Goal: Task Accomplishment & Management: Manage account settings

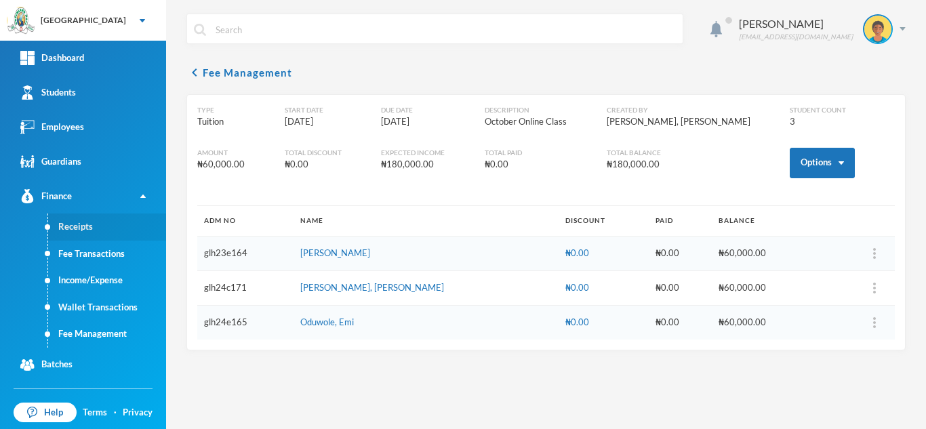
click at [92, 224] on link "Receipts" at bounding box center [107, 227] width 118 height 27
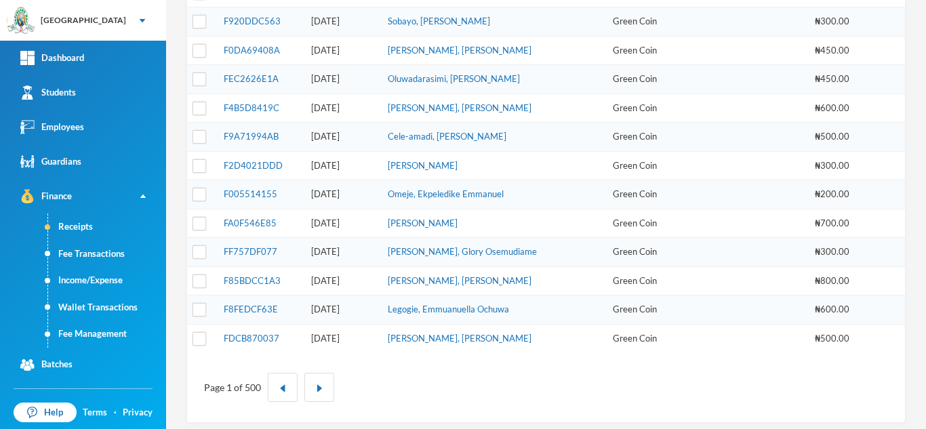
scroll to position [459, 0]
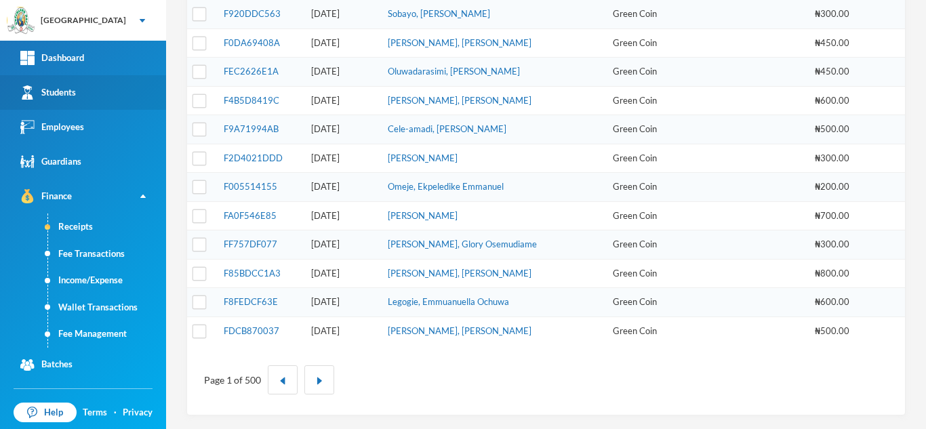
click at [121, 84] on link "Students" at bounding box center [83, 92] width 166 height 35
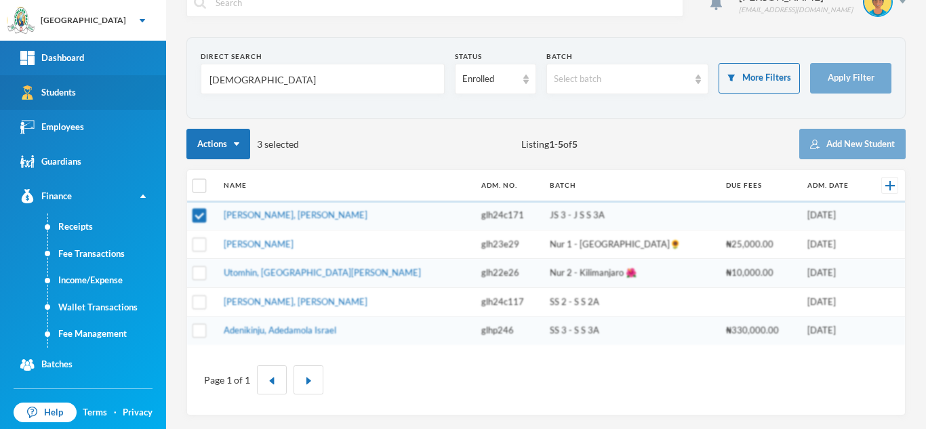
scroll to position [27, 0]
drag, startPoint x: 249, startPoint y: 89, endPoint x: 147, endPoint y: 86, distance: 101.7
click at [147, 86] on div "Greenland Hall Your Bluebic Account Greenland Hall Add a New School Dashboard S…" at bounding box center [463, 214] width 926 height 429
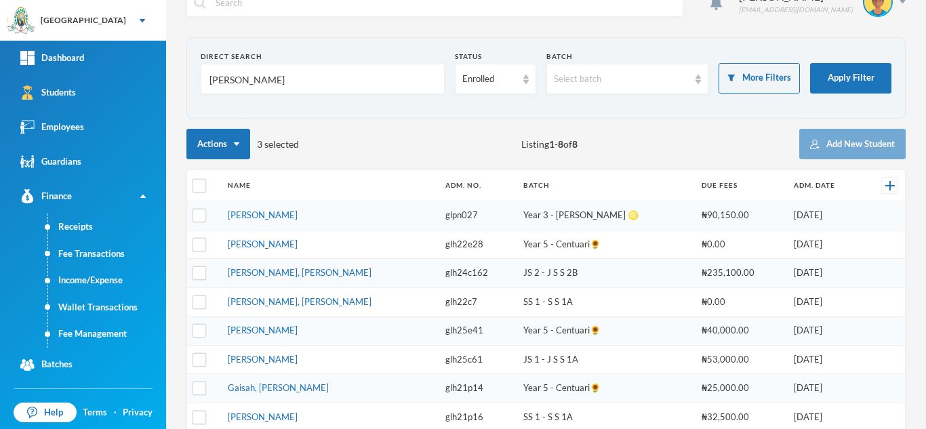
scroll to position [0, 0]
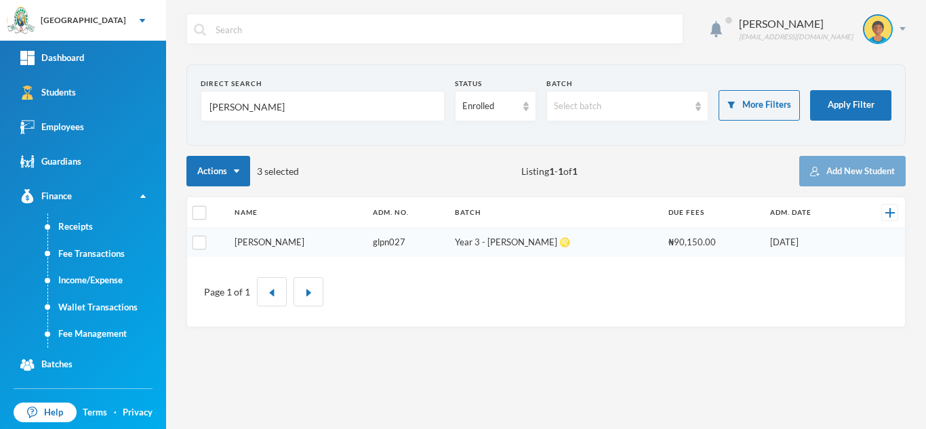
type input "cassandra"
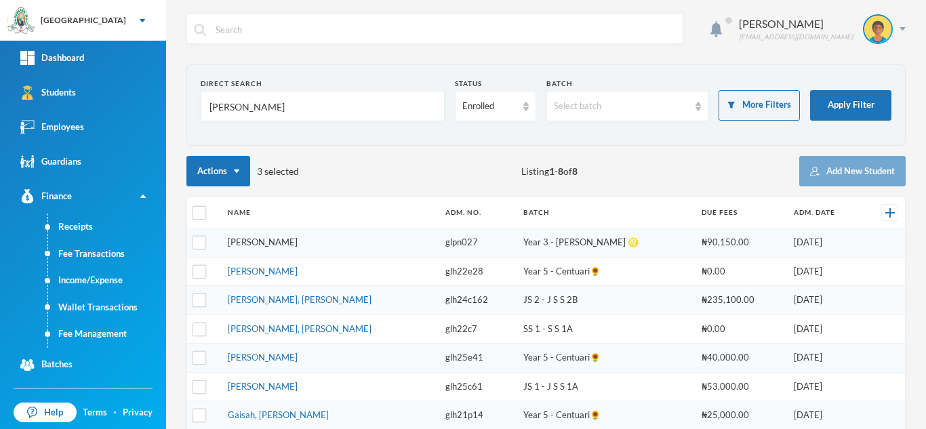
click at [298, 247] on link "Odunuga, Cassandra Mariam" at bounding box center [263, 242] width 70 height 11
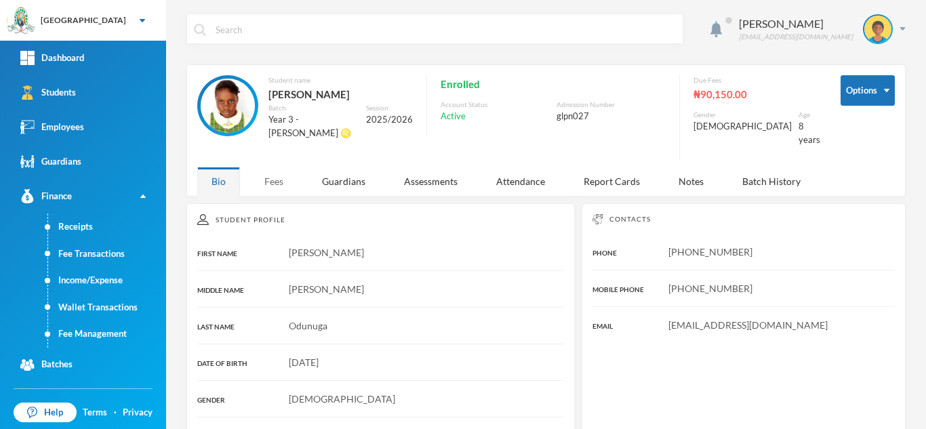
click at [274, 171] on div "Fees" at bounding box center [273, 181] width 47 height 29
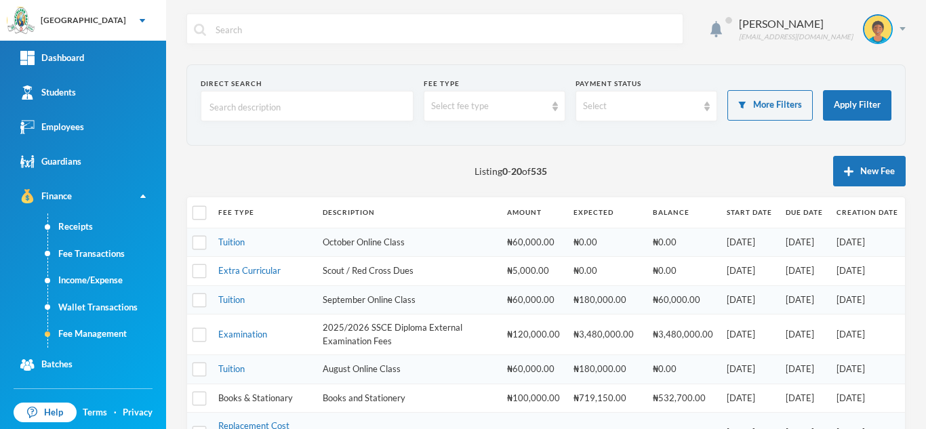
click at [260, 397] on link "Books & Stationary" at bounding box center [255, 398] width 75 height 11
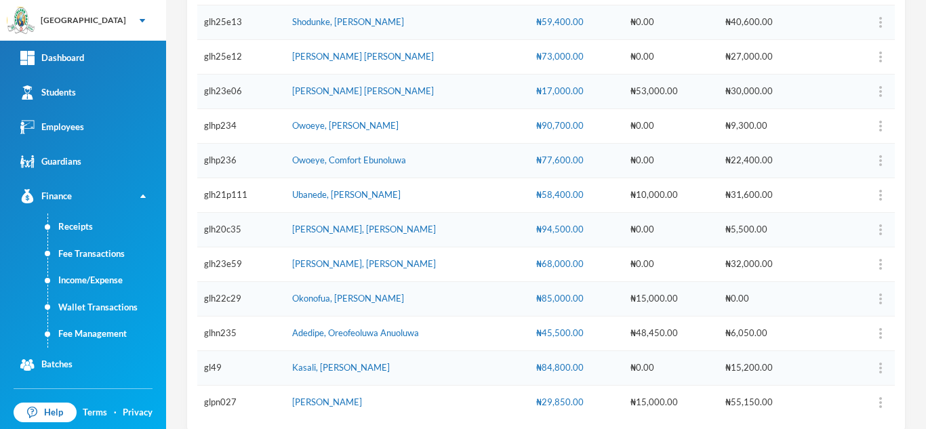
scroll to position [384, 0]
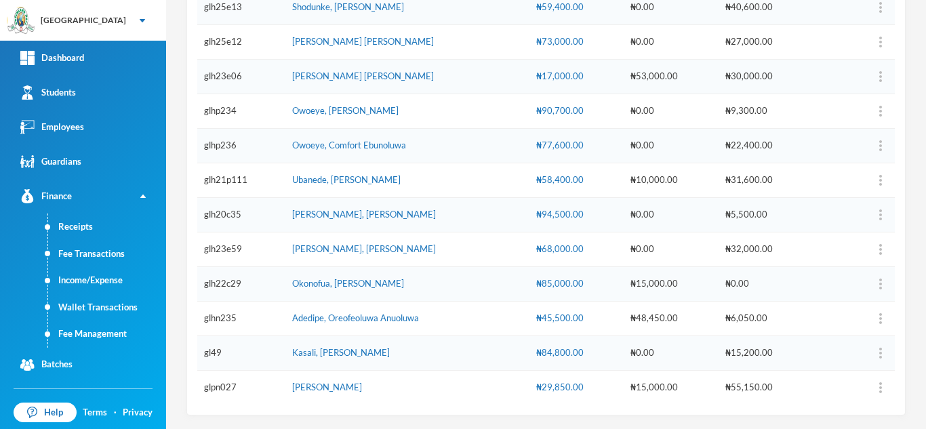
click at [551, 386] on div "₦29,850.00" at bounding box center [576, 388] width 81 height 14
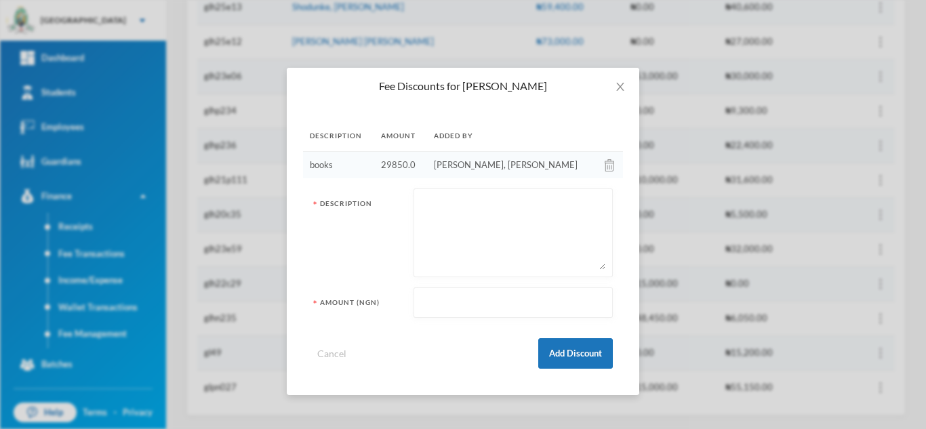
click at [605, 163] on img at bounding box center [609, 165] width 9 height 12
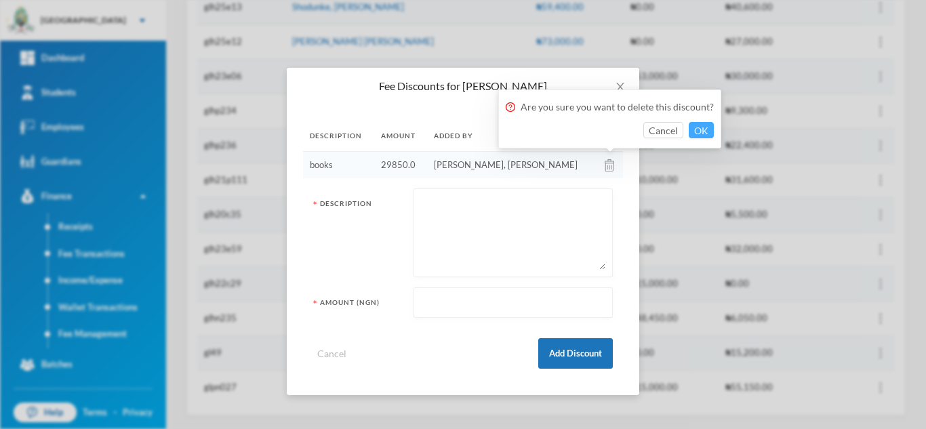
click at [707, 127] on button "OK" at bounding box center [701, 130] width 25 height 16
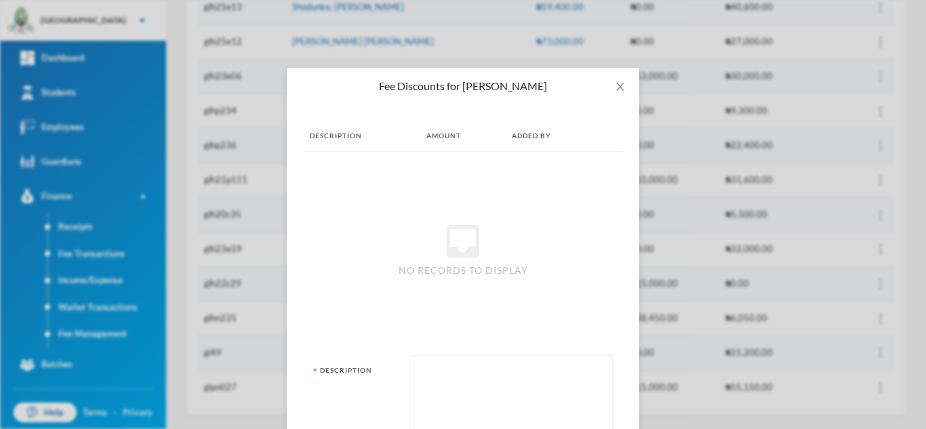
click at [608, 129] on th at bounding box center [611, 136] width 24 height 31
click at [615, 81] on icon "icon: close" at bounding box center [620, 86] width 11 height 11
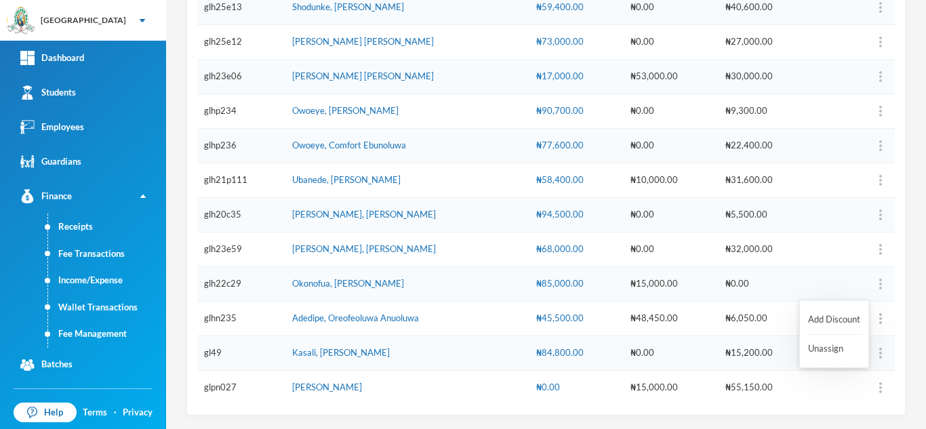
click at [866, 385] on button "button" at bounding box center [855, 388] width 54 height 20
click at [821, 319] on button "Add Discount" at bounding box center [834, 320] width 55 height 24
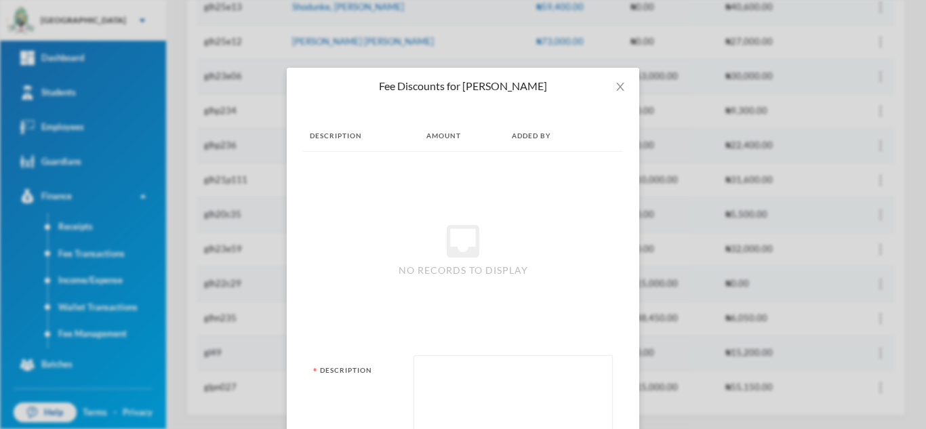
click at [456, 378] on textarea at bounding box center [513, 400] width 184 height 74
type textarea "books"
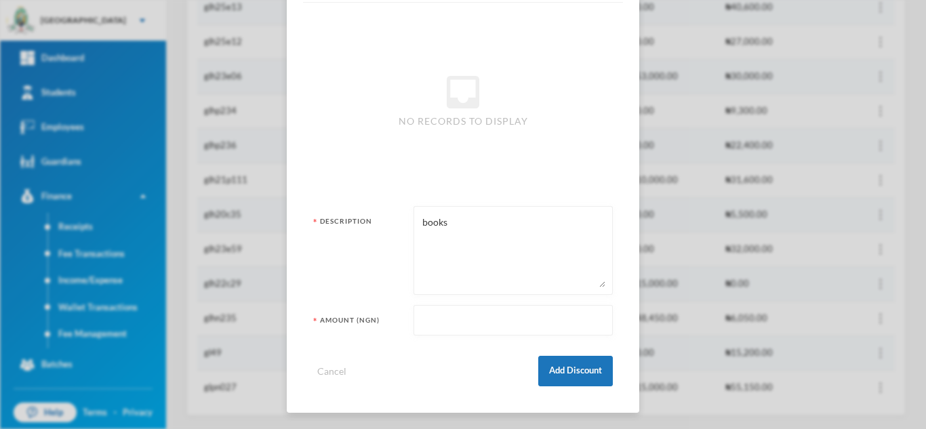
click at [469, 328] on input "text" at bounding box center [513, 321] width 184 height 31
click at [388, 382] on div "Cancel Add Discount" at bounding box center [463, 366] width 300 height 41
click at [432, 320] on input "text" at bounding box center [513, 321] width 184 height 31
type input "25850"
click at [562, 357] on button "Add Discount" at bounding box center [575, 371] width 75 height 31
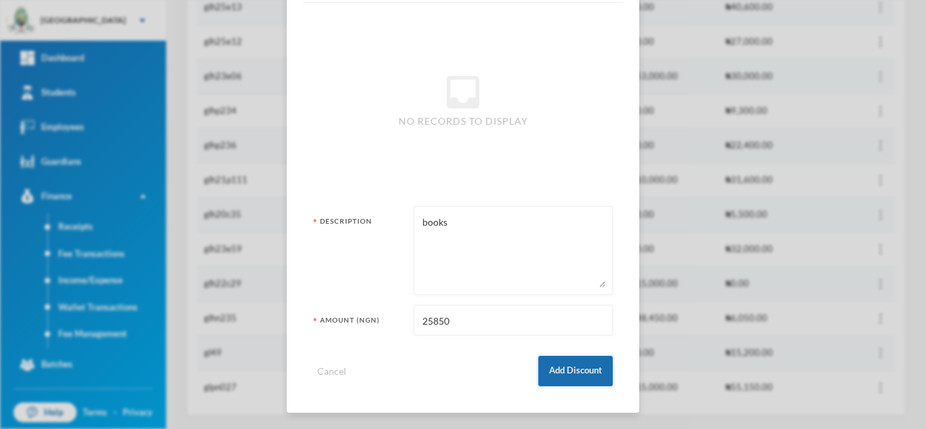
scroll to position [0, 0]
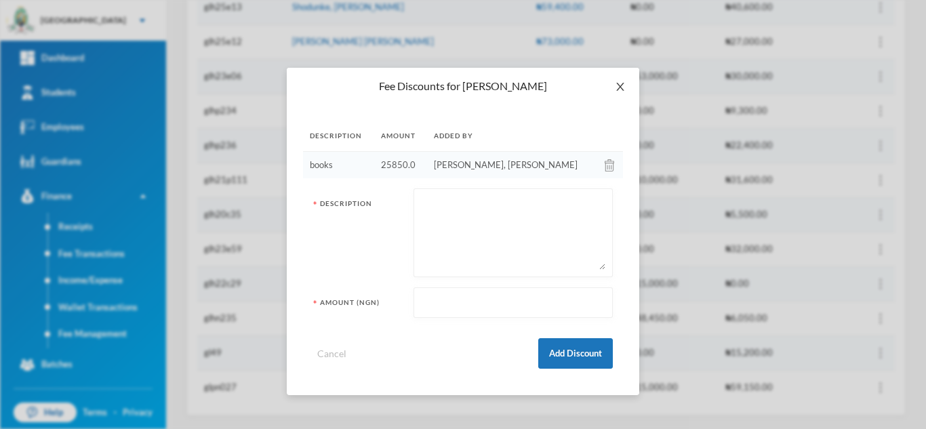
click at [618, 85] on icon "icon: close" at bounding box center [620, 86] width 11 height 11
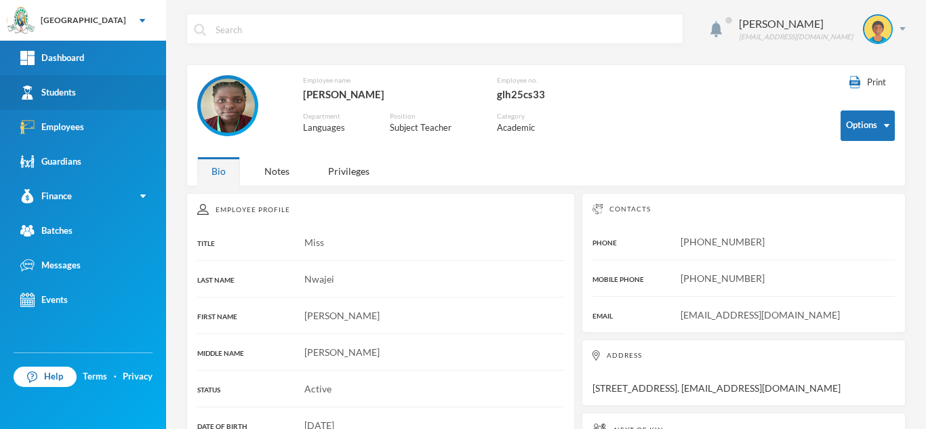
click at [75, 100] on link "Students" at bounding box center [83, 92] width 166 height 35
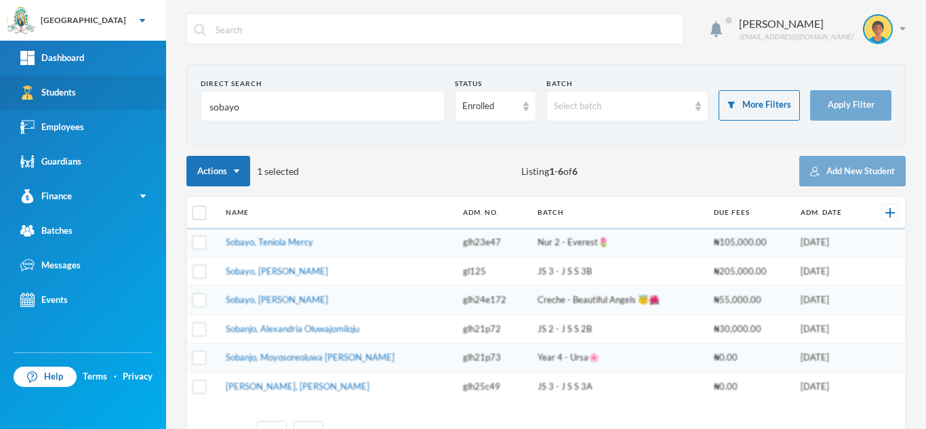
drag, startPoint x: 247, startPoint y: 114, endPoint x: 93, endPoint y: 83, distance: 157.7
click at [93, 83] on div "Greenland Hall Your Bluebic Account Greenland Hall Add a New School Dashboard S…" at bounding box center [463, 214] width 926 height 429
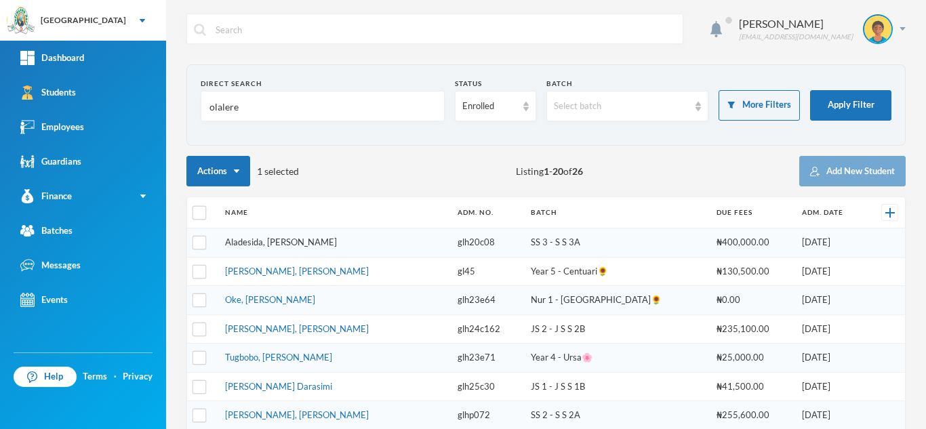
type input "olalere"
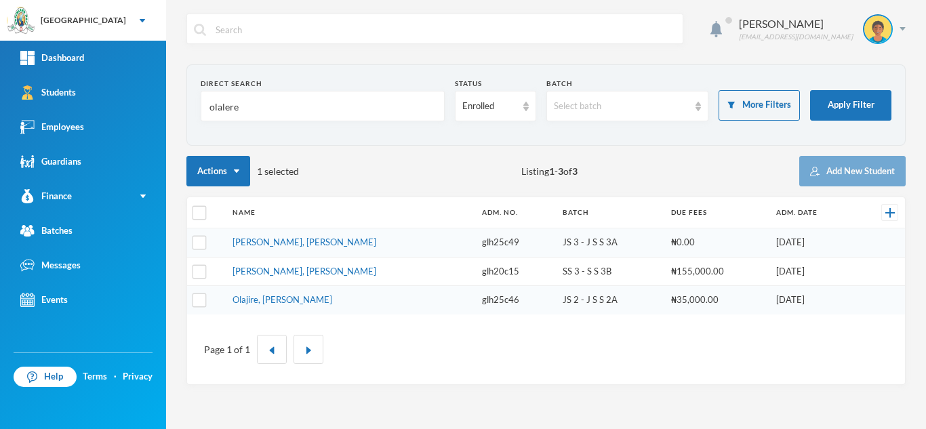
click at [255, 243] on link "Olalere, Obaloluwa Daniel" at bounding box center [305, 242] width 144 height 11
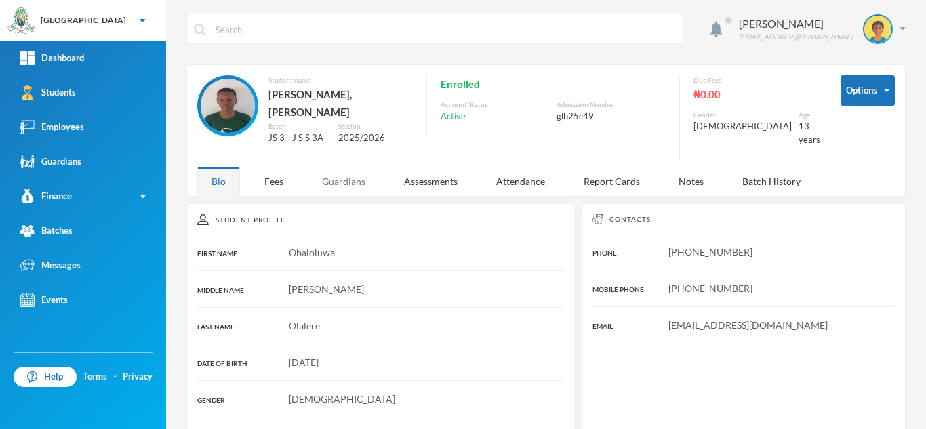
click at [351, 169] on div "Guardians" at bounding box center [344, 181] width 72 height 29
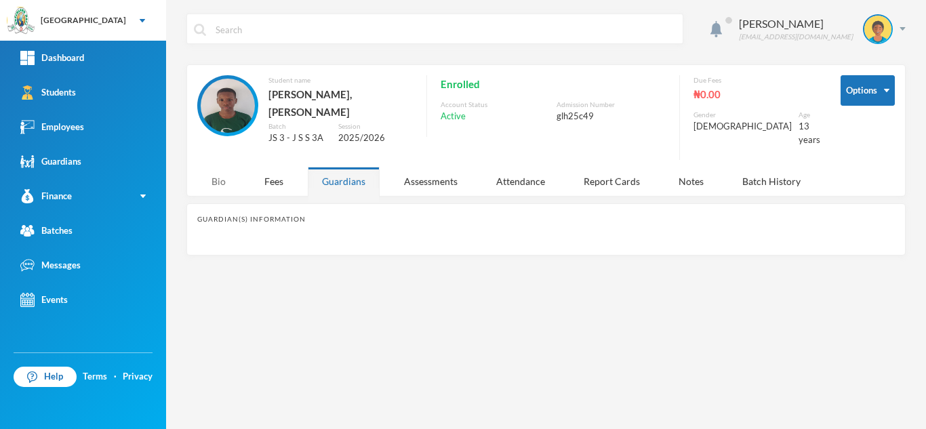
click at [213, 172] on div "Bio" at bounding box center [218, 181] width 43 height 29
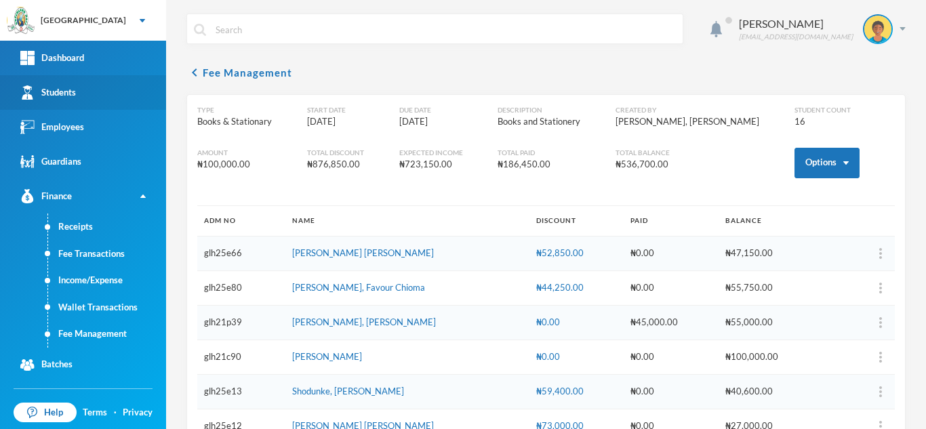
click at [111, 96] on link "Students" at bounding box center [83, 92] width 166 height 35
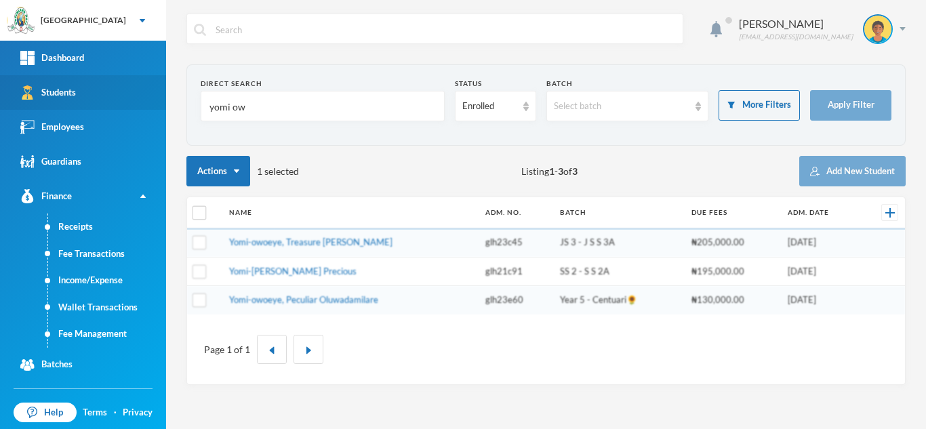
drag, startPoint x: 266, startPoint y: 106, endPoint x: 111, endPoint y: 100, distance: 155.4
click at [111, 100] on div "Greenland Hall Your Bluebic Account Greenland Hall Add a New School Dashboard S…" at bounding box center [463, 214] width 926 height 429
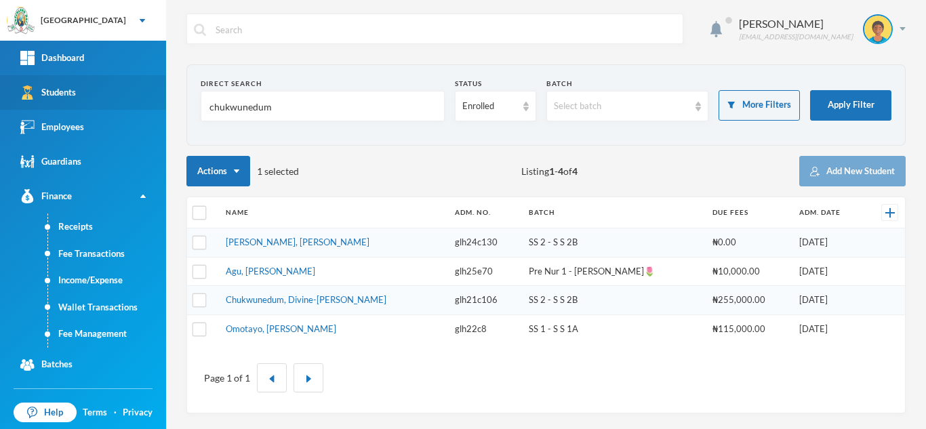
type input "chukwunedum"
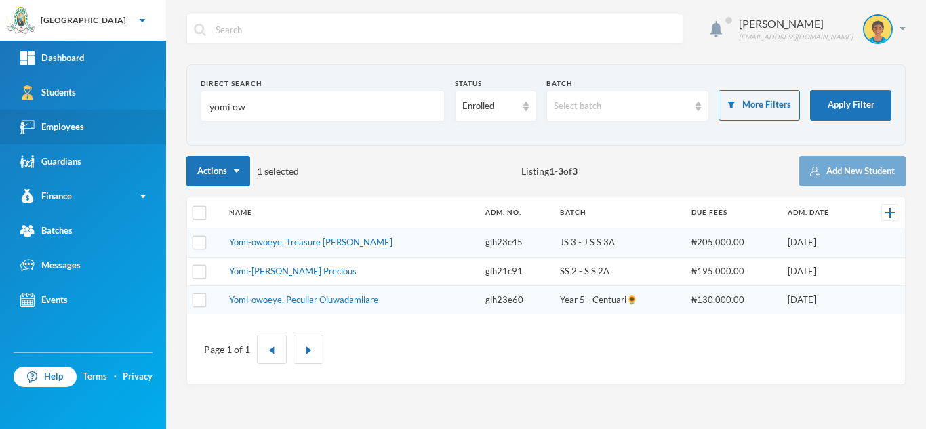
drag, startPoint x: 87, startPoint y: 116, endPoint x: 3, endPoint y: 115, distance: 84.1
click at [3, 115] on div "Greenland Hall Your Bluebic Account Greenland Hall Add a New School Dashboard S…" at bounding box center [463, 214] width 926 height 429
type input "chukwunedum"
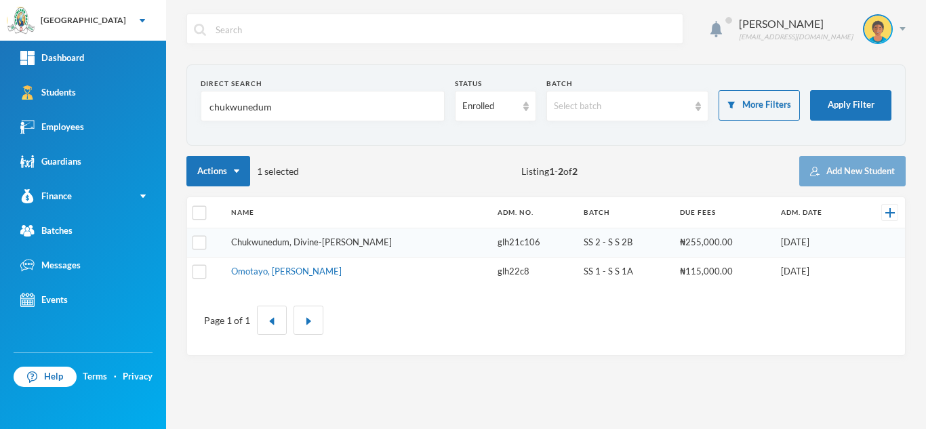
click at [337, 243] on link "Chukwunedum, Divine-[PERSON_NAME]" at bounding box center [311, 242] width 161 height 11
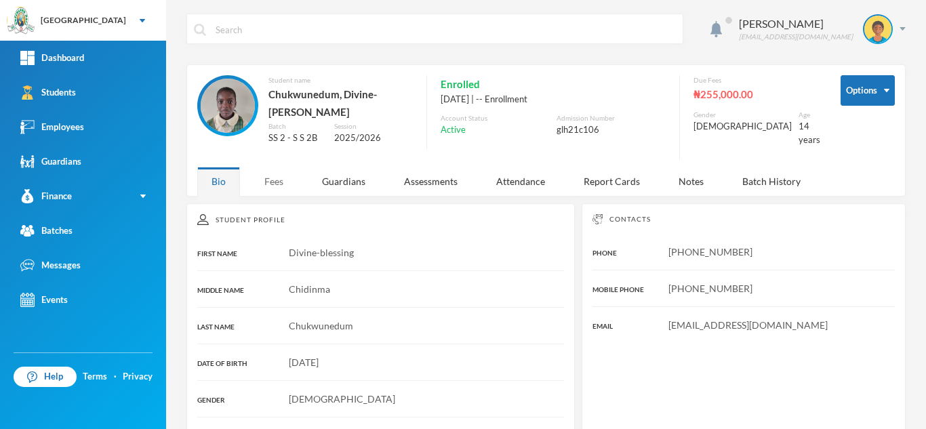
click at [283, 179] on div "Fees" at bounding box center [273, 181] width 47 height 29
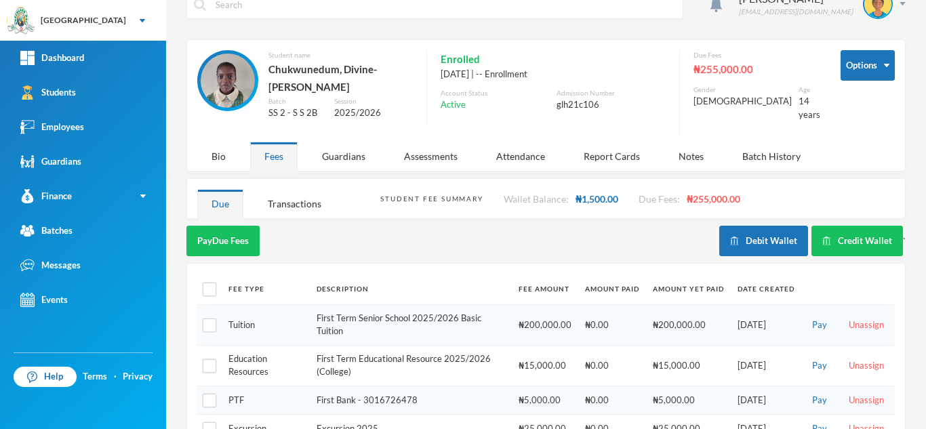
scroll to position [90, 0]
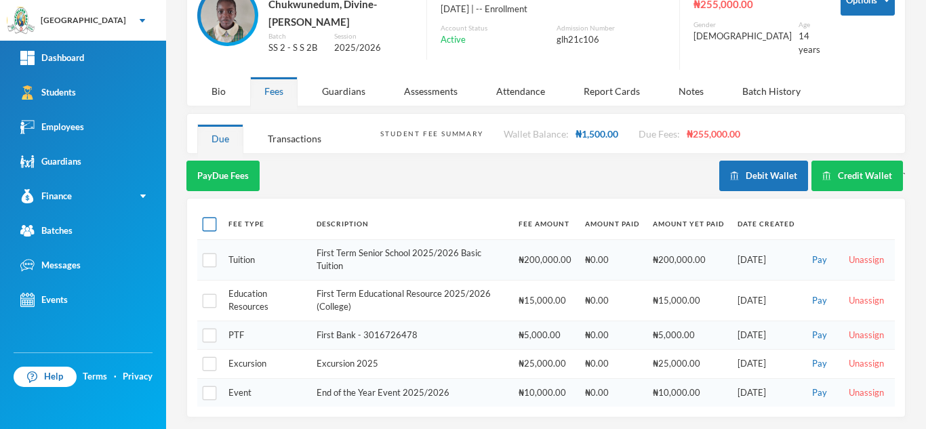
click at [205, 221] on input "checkbox" at bounding box center [210, 225] width 14 height 14
checkbox input "true"
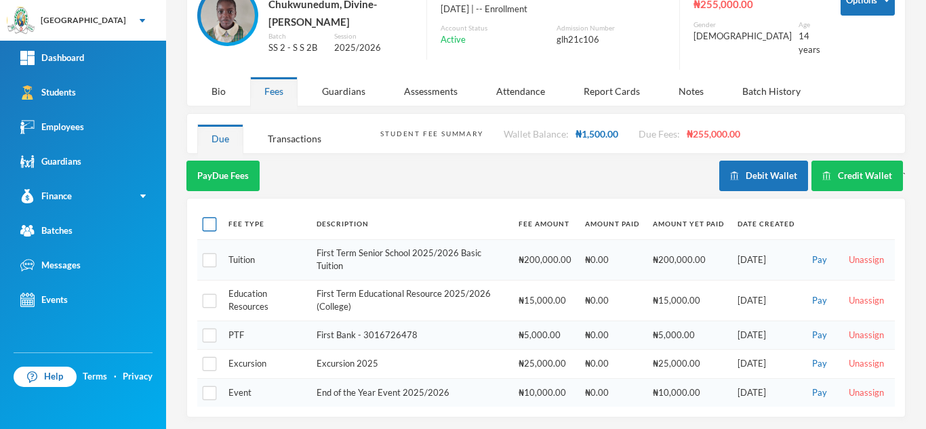
checkbox input "true"
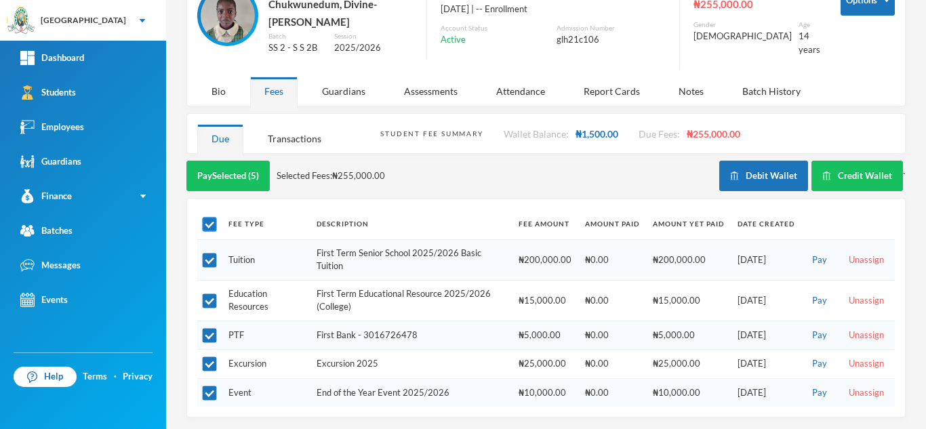
click at [211, 221] on input "checkbox" at bounding box center [210, 225] width 14 height 14
checkbox input "false"
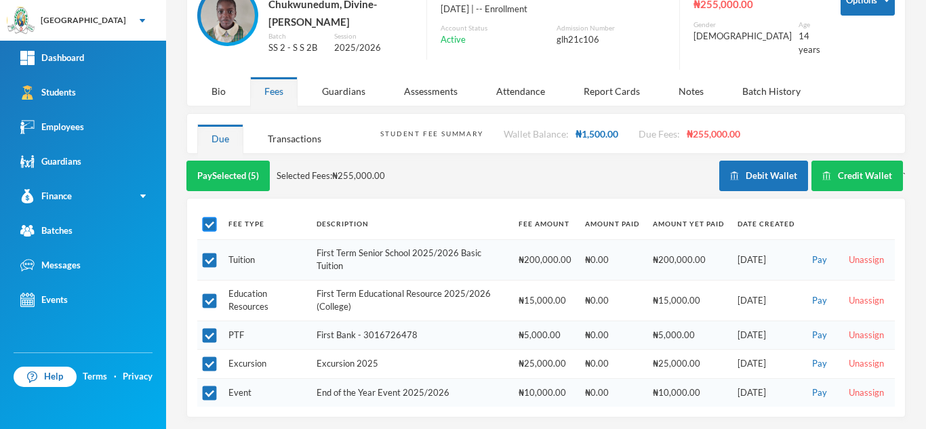
checkbox input "false"
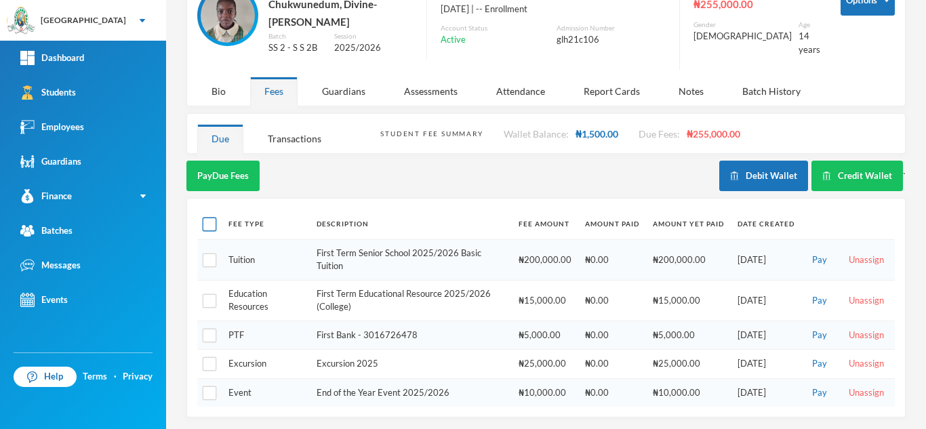
click at [211, 221] on input "checkbox" at bounding box center [210, 225] width 14 height 14
checkbox input "true"
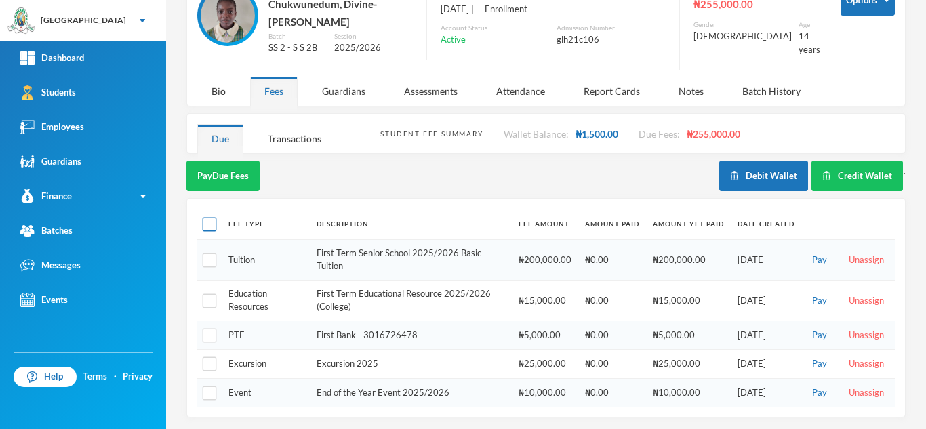
checkbox input "true"
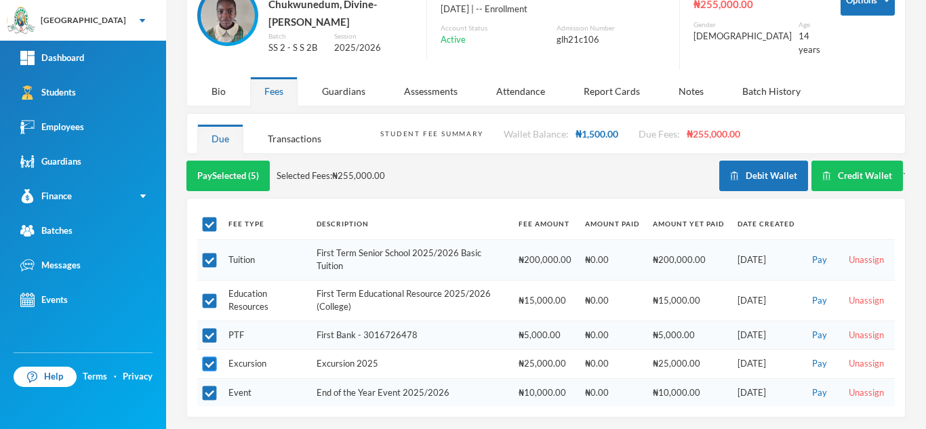
click at [214, 363] on input "checkbox" at bounding box center [210, 364] width 14 height 14
checkbox input "false"
click at [209, 397] on input "checkbox" at bounding box center [210, 394] width 14 height 14
checkbox input "false"
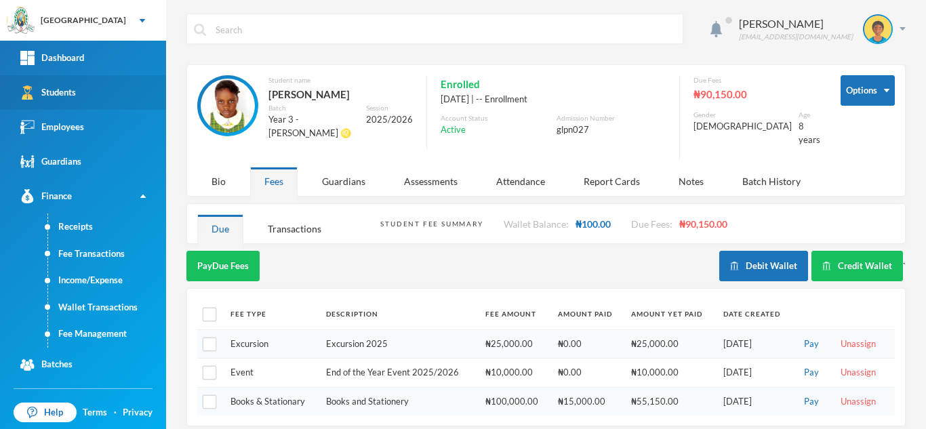
click at [78, 96] on link "Students" at bounding box center [83, 92] width 166 height 35
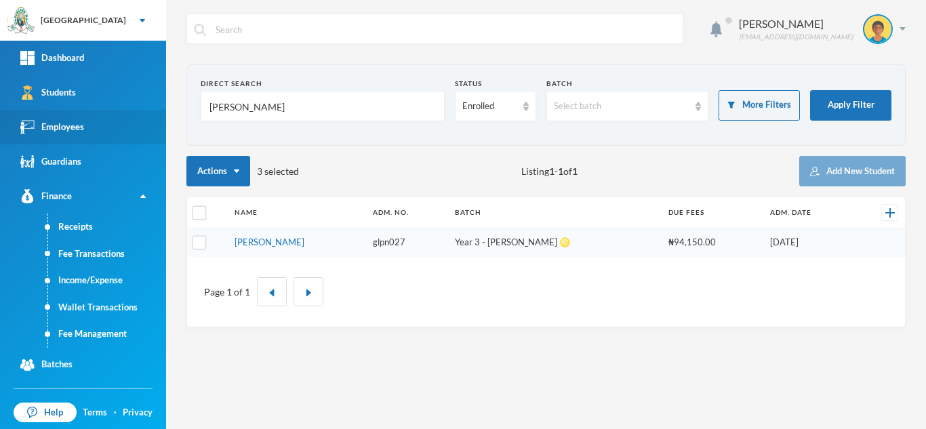
drag, startPoint x: 298, startPoint y: 106, endPoint x: 74, endPoint y: 117, distance: 224.7
click at [90, 113] on div "Greenland Hall Your Bluebic Account Greenland Hall Add a New School Dashboard S…" at bounding box center [463, 214] width 926 height 429
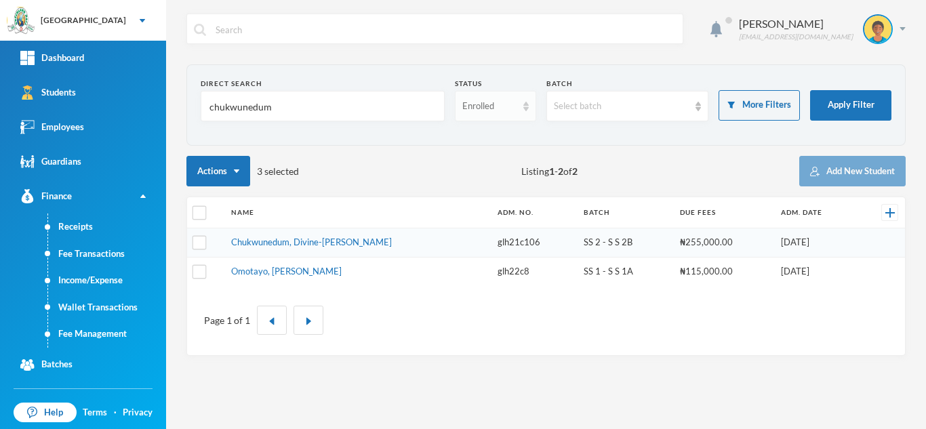
type input "chukwunedum"
click at [479, 110] on div "Enrolled" at bounding box center [489, 107] width 54 height 14
click at [479, 178] on span "Dropped" at bounding box center [481, 181] width 38 height 12
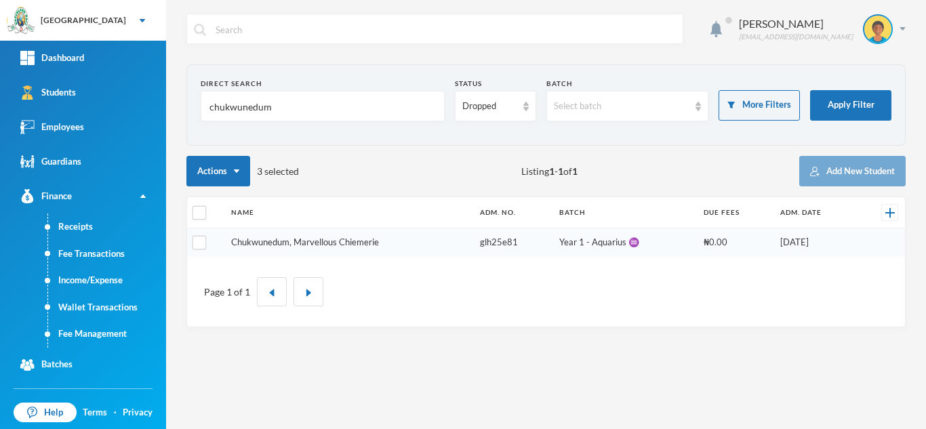
click at [321, 245] on link "Chukwunedum, Marvellous Chiemerie" at bounding box center [305, 242] width 148 height 11
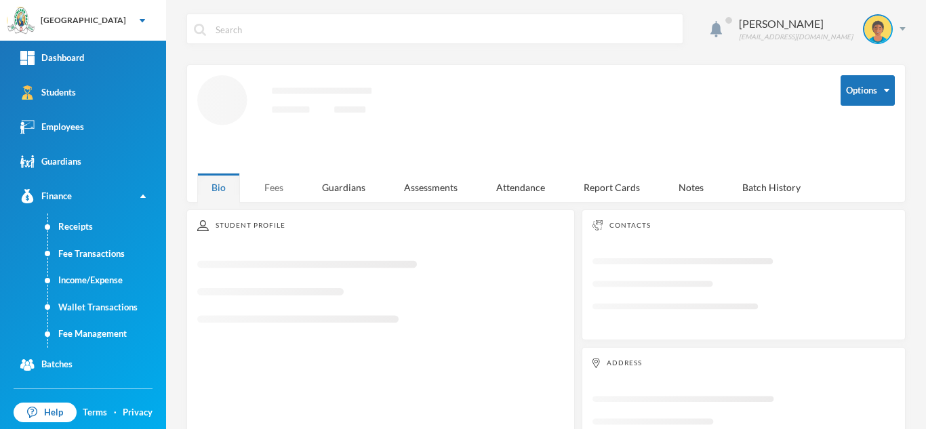
click at [277, 182] on div "Fees" at bounding box center [273, 187] width 47 height 29
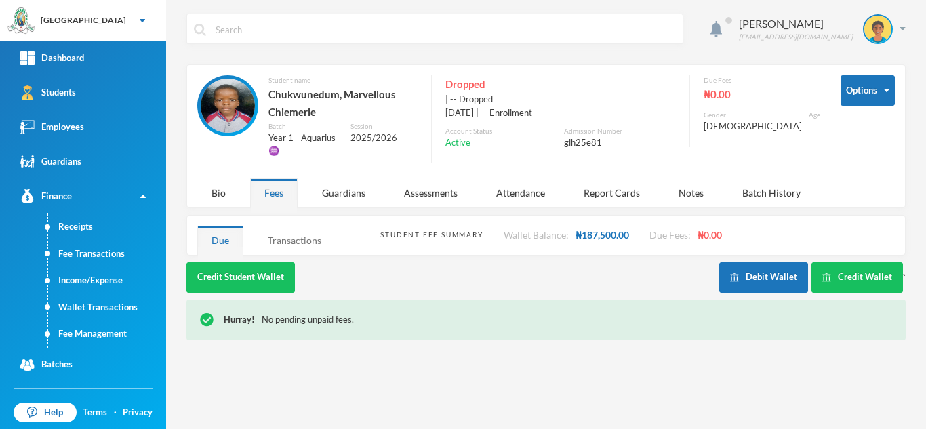
click at [294, 241] on div "Transactions" at bounding box center [295, 240] width 82 height 29
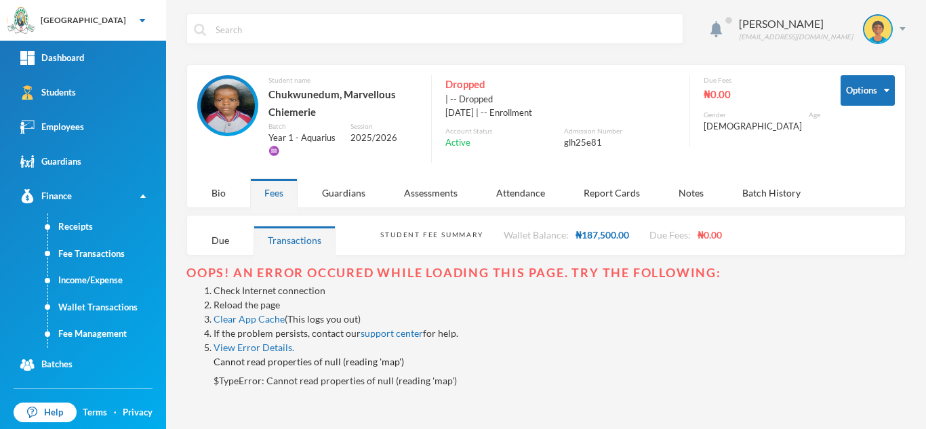
click at [241, 303] on link "Reload the page" at bounding box center [247, 305] width 66 height 12
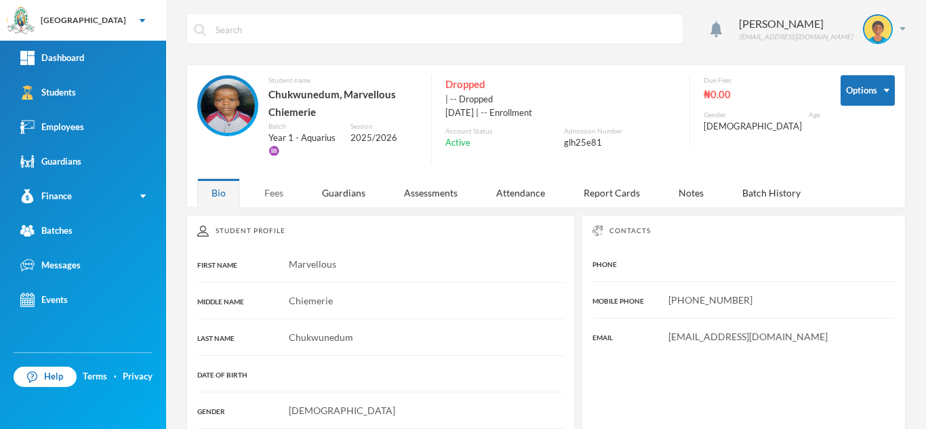
click at [274, 190] on div "Fees" at bounding box center [273, 192] width 47 height 29
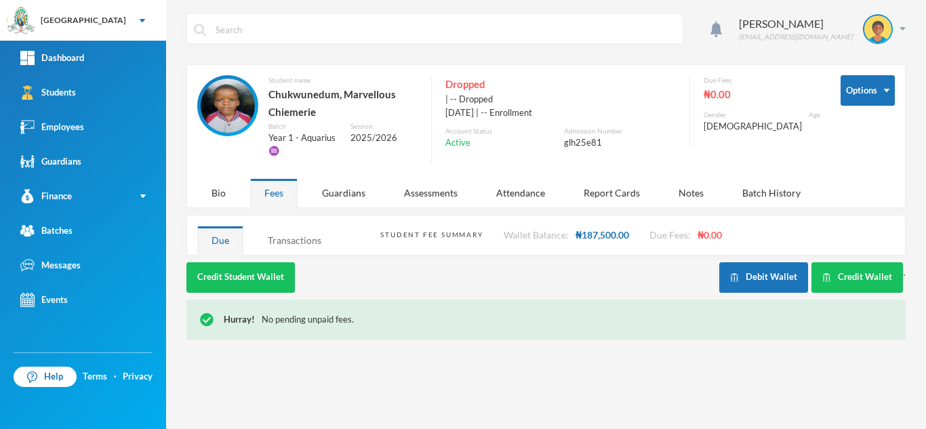
click at [277, 241] on div "Transactions" at bounding box center [295, 240] width 82 height 29
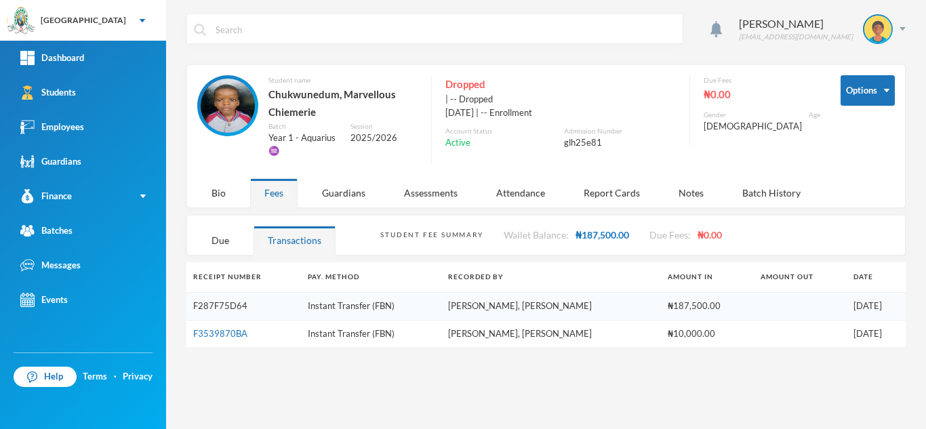
click at [214, 302] on link "F287F75D64" at bounding box center [220, 305] width 54 height 11
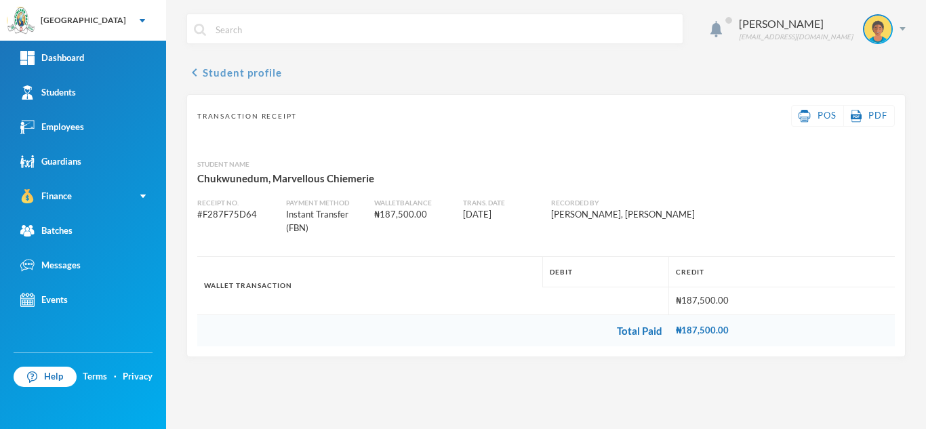
click at [252, 75] on button "chevron_left Student profile" at bounding box center [234, 72] width 96 height 16
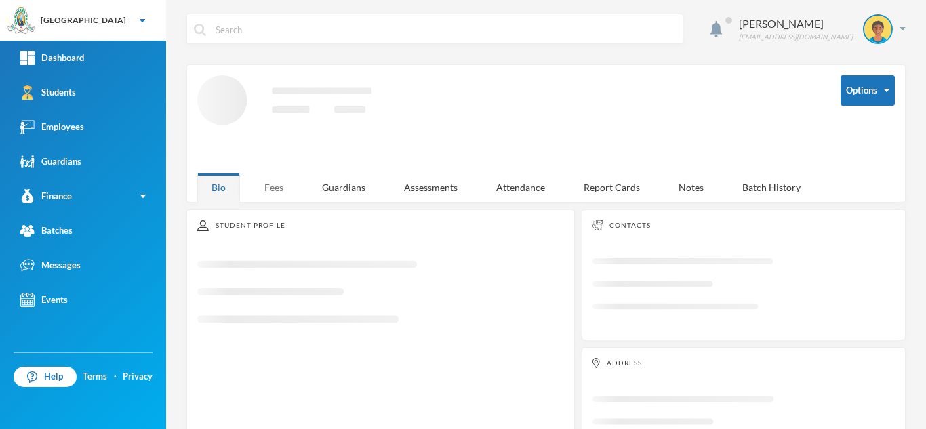
click at [274, 185] on div "Fees" at bounding box center [273, 187] width 47 height 29
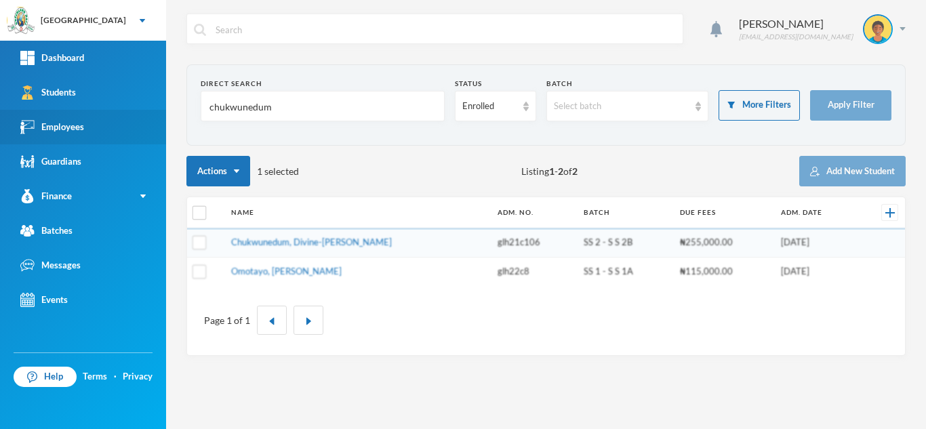
drag, startPoint x: 161, startPoint y: 131, endPoint x: 52, endPoint y: 141, distance: 109.0
click at [52, 141] on div "Greenland Hall Your Bluebic Account Greenland Hall Add a New School Dashboard S…" at bounding box center [463, 214] width 926 height 429
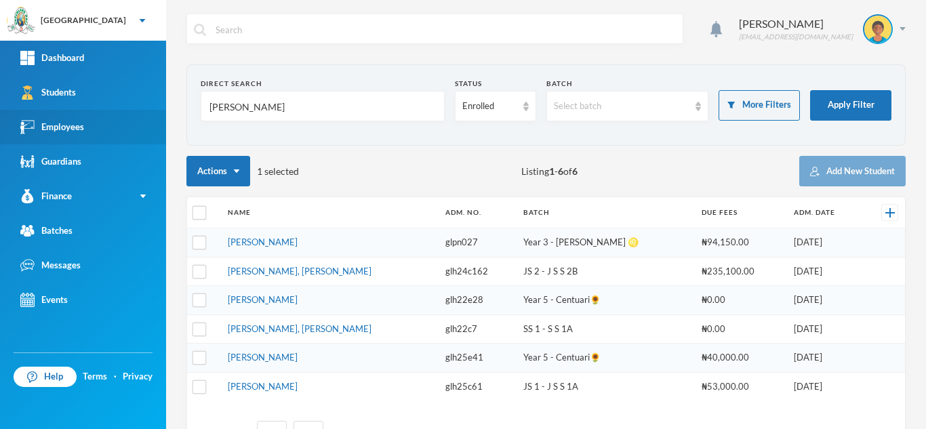
type input "[PERSON_NAME]"
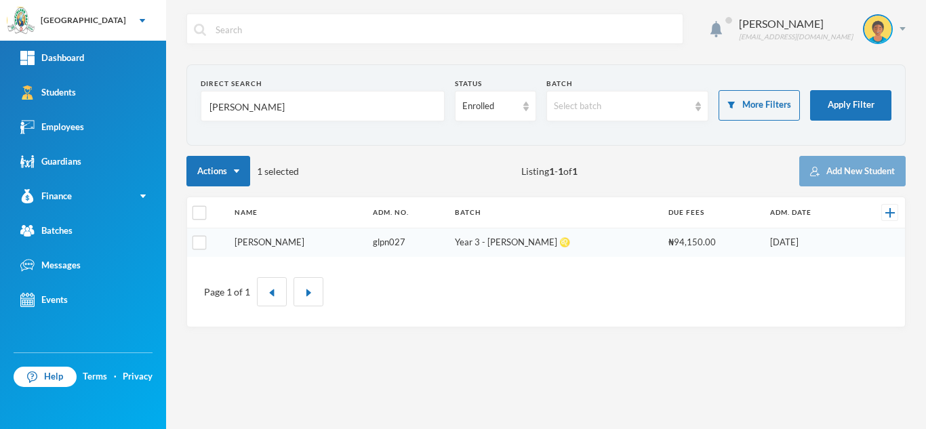
click at [258, 243] on link "[PERSON_NAME]" at bounding box center [270, 242] width 70 height 11
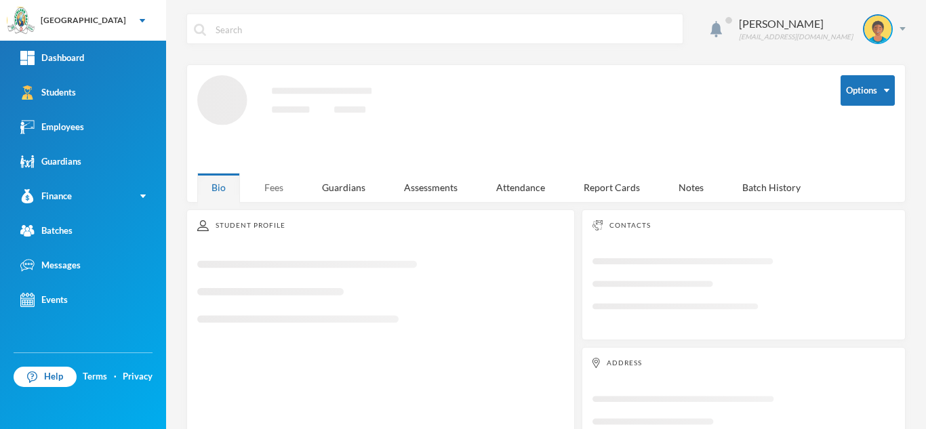
click at [260, 189] on div "Fees" at bounding box center [273, 187] width 47 height 29
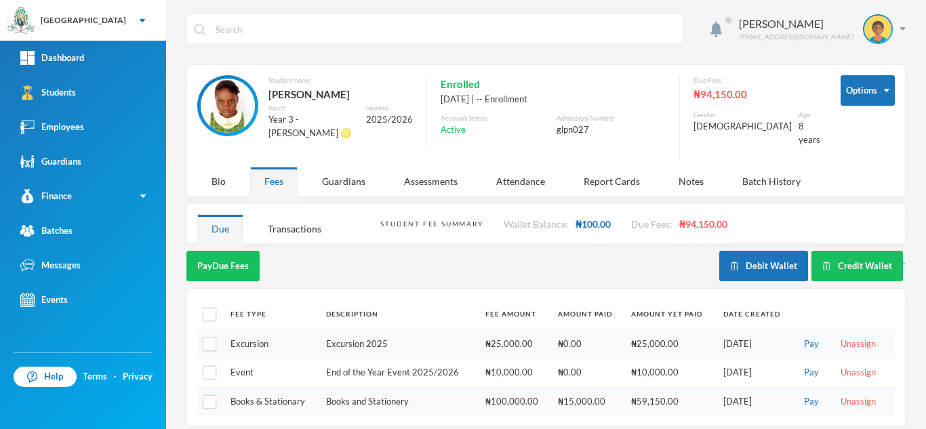
scroll to position [1, 0]
click at [839, 250] on button "Credit Wallet" at bounding box center [858, 265] width 92 height 31
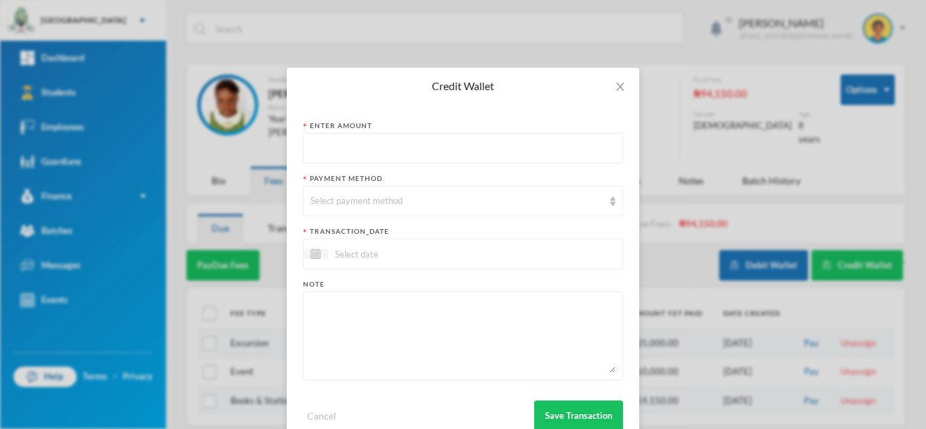
click at [425, 151] on input "text" at bounding box center [463, 149] width 305 height 31
type input "95000"
click at [383, 204] on div "Select payment method" at bounding box center [457, 202] width 293 height 14
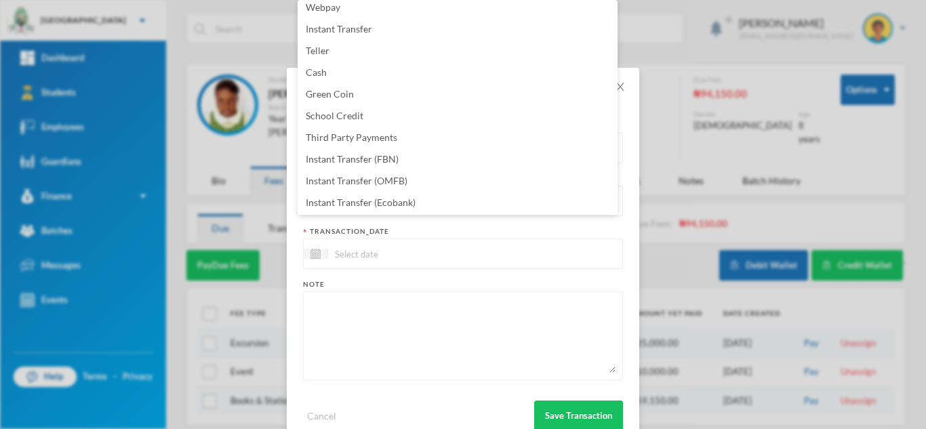
scroll to position [138, 0]
click at [414, 138] on li "Instant Transfer (FBN)" at bounding box center [458, 136] width 320 height 22
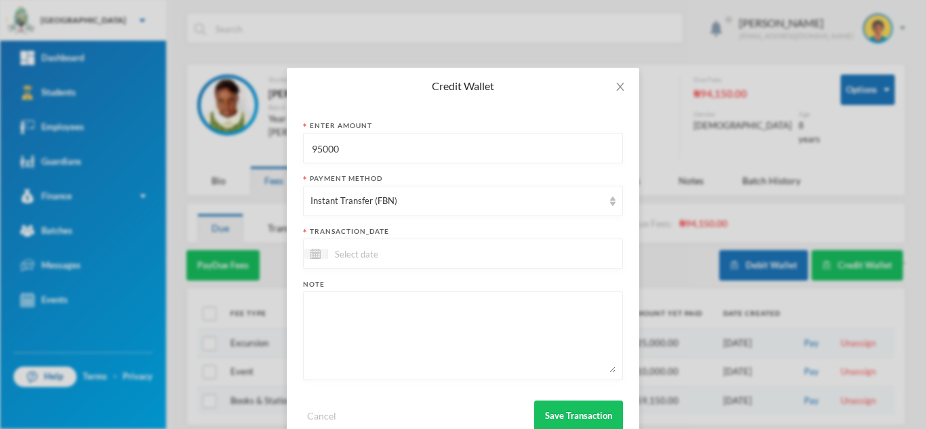
click at [391, 254] on input at bounding box center [385, 254] width 114 height 16
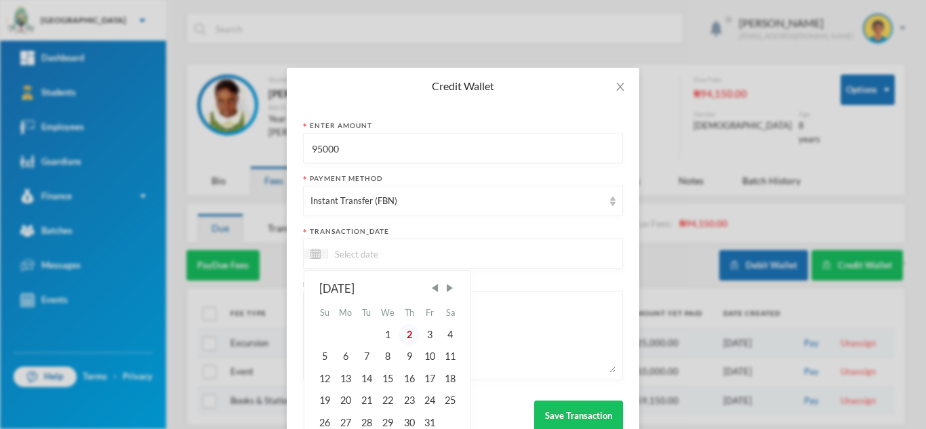
click at [405, 341] on div "2" at bounding box center [409, 335] width 20 height 22
type input "02/10/2025"
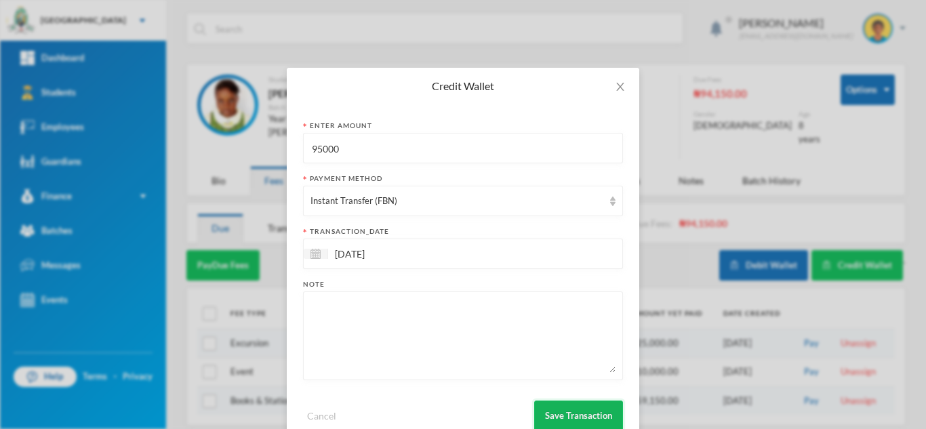
click at [557, 413] on button "Save Transaction" at bounding box center [578, 416] width 89 height 31
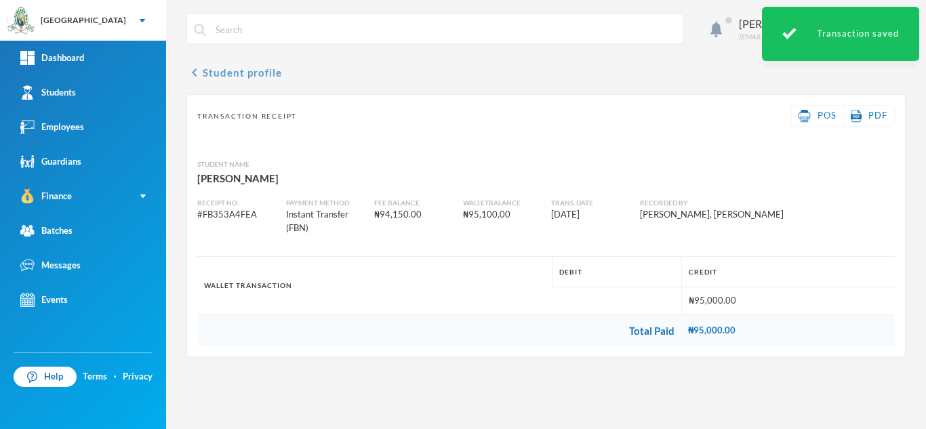
click at [227, 73] on button "chevron_left Student profile" at bounding box center [234, 72] width 96 height 16
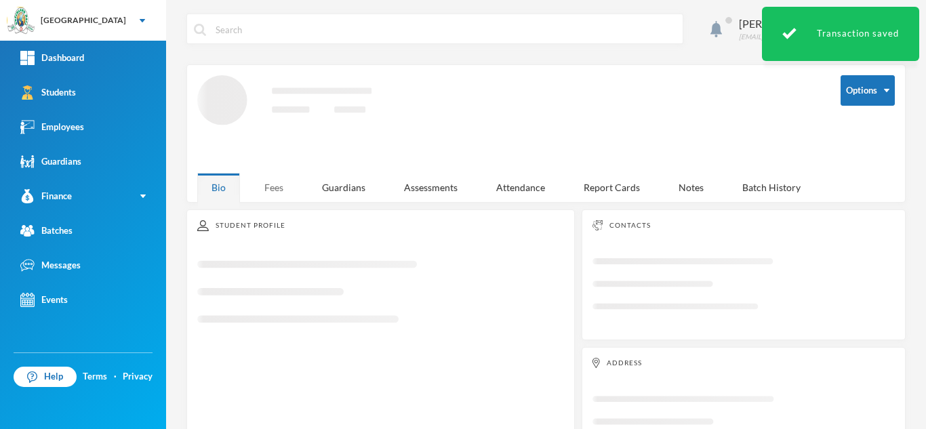
click at [271, 184] on div "Fees" at bounding box center [273, 187] width 47 height 29
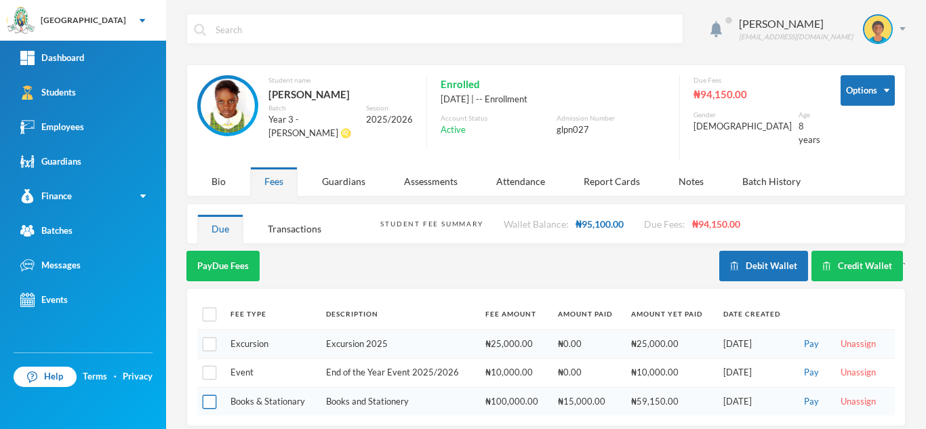
click at [208, 395] on input "checkbox" at bounding box center [210, 402] width 14 height 14
checkbox input "true"
click at [258, 251] on button "Pay Selected (1)" at bounding box center [227, 266] width 83 height 31
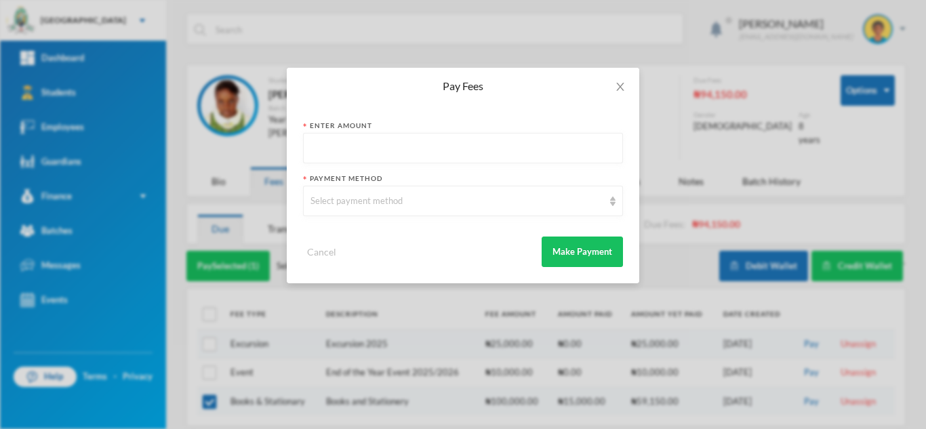
click at [380, 140] on input "text" at bounding box center [463, 149] width 305 height 31
type input "59150"
click at [386, 209] on div "Select payment method" at bounding box center [463, 201] width 320 height 31
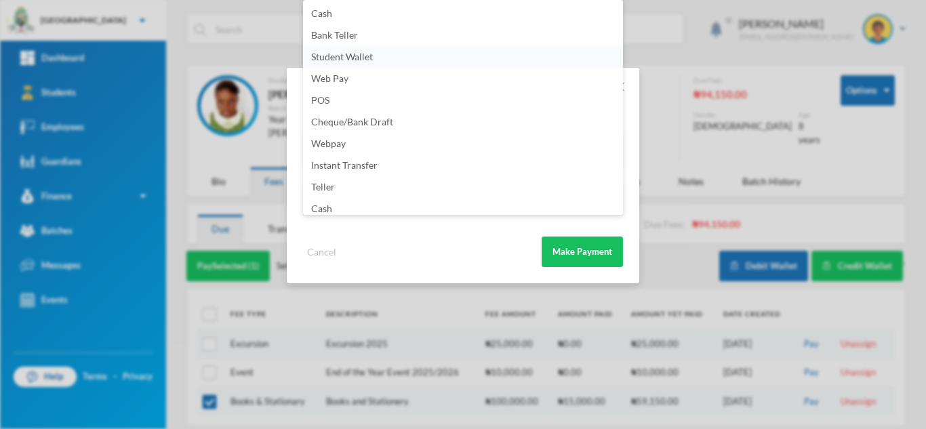
click at [359, 60] on span "Student Wallet" at bounding box center [342, 57] width 62 height 12
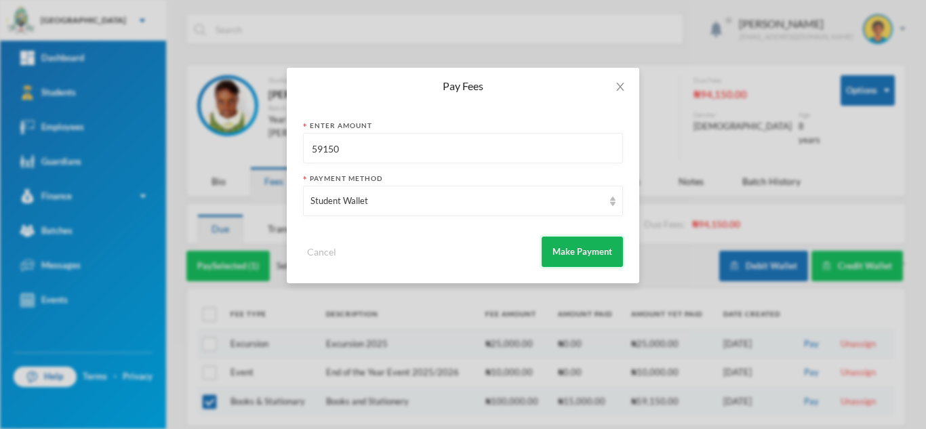
click at [566, 254] on button "Make Payment" at bounding box center [582, 252] width 81 height 31
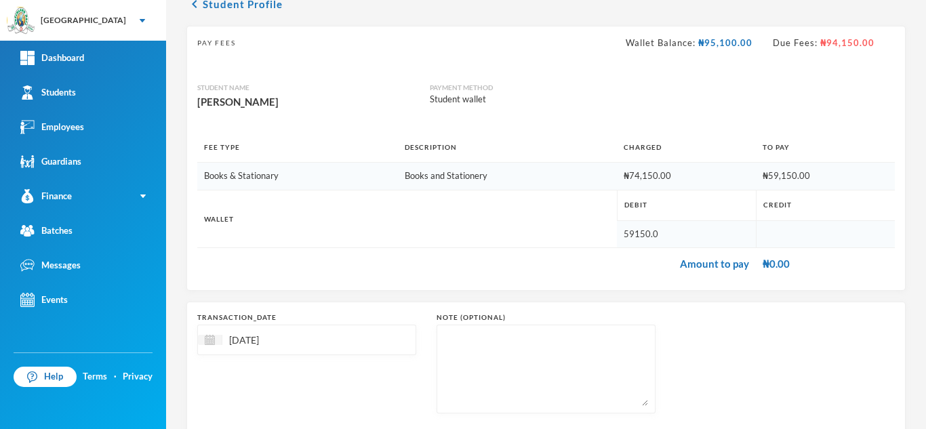
scroll to position [145, 0]
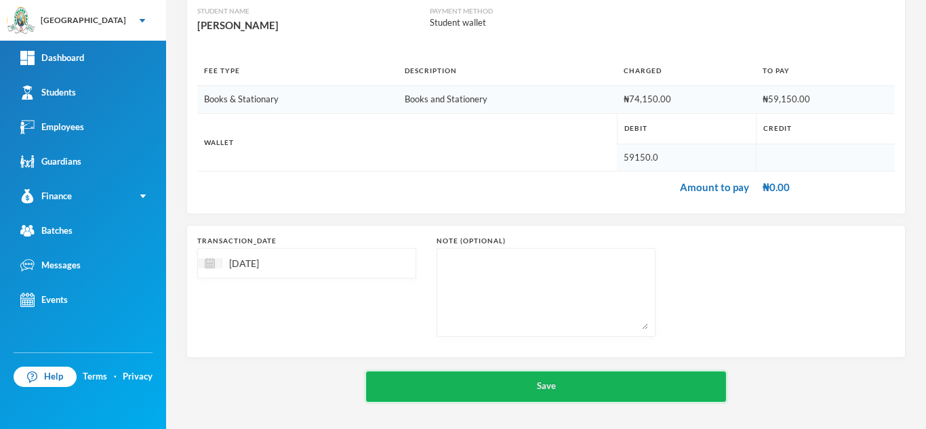
click at [518, 378] on button "Save" at bounding box center [546, 387] width 360 height 31
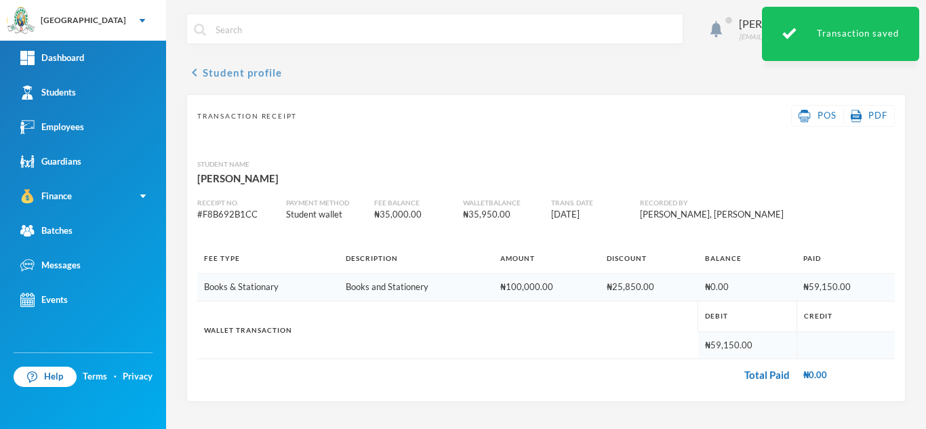
click at [245, 73] on button "chevron_left Student profile" at bounding box center [234, 72] width 96 height 16
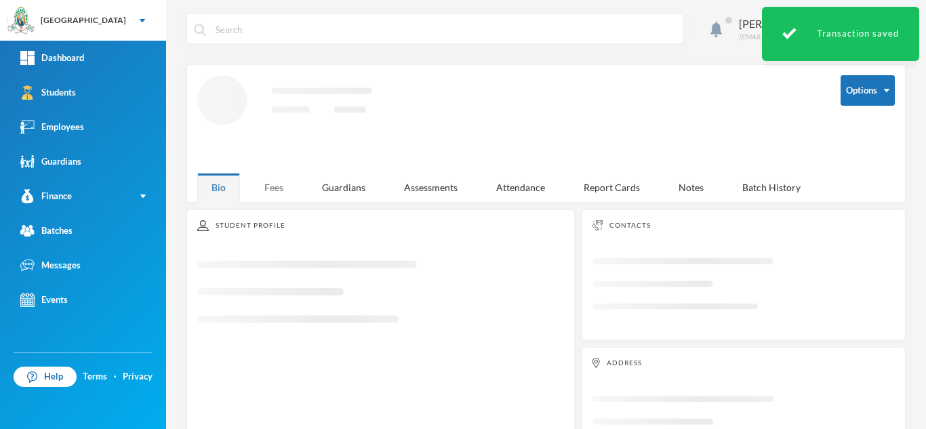
click at [280, 182] on div "Fees" at bounding box center [273, 187] width 47 height 29
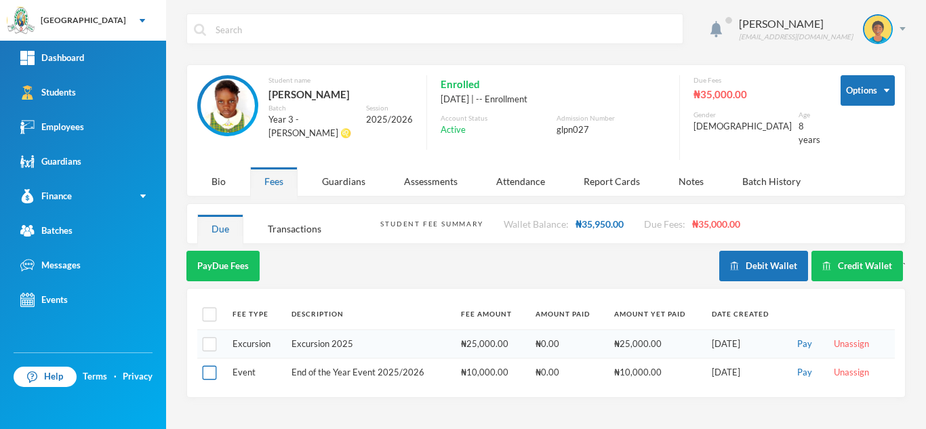
click at [207, 366] on input "checkbox" at bounding box center [210, 373] width 14 height 14
checkbox input "true"
click at [240, 254] on button "Pay Selected (1)" at bounding box center [227, 266] width 83 height 31
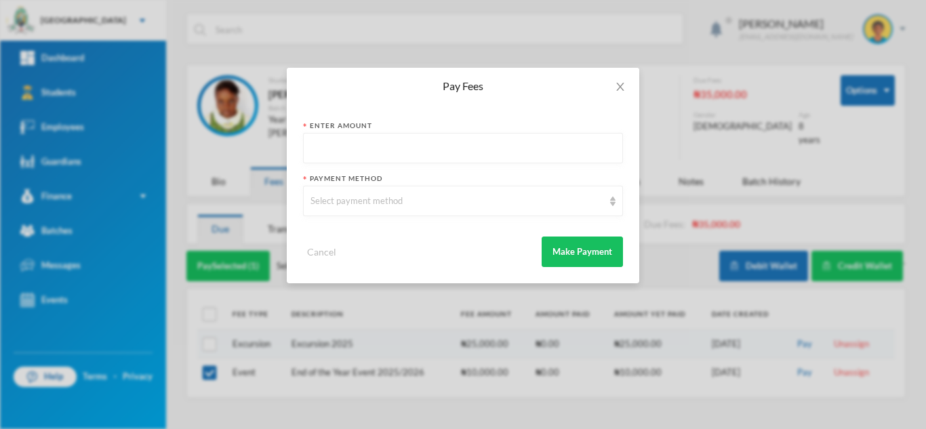
click at [348, 148] on input "text" at bounding box center [463, 149] width 305 height 31
type input "10000"
click at [350, 205] on div "Select payment method" at bounding box center [457, 202] width 293 height 14
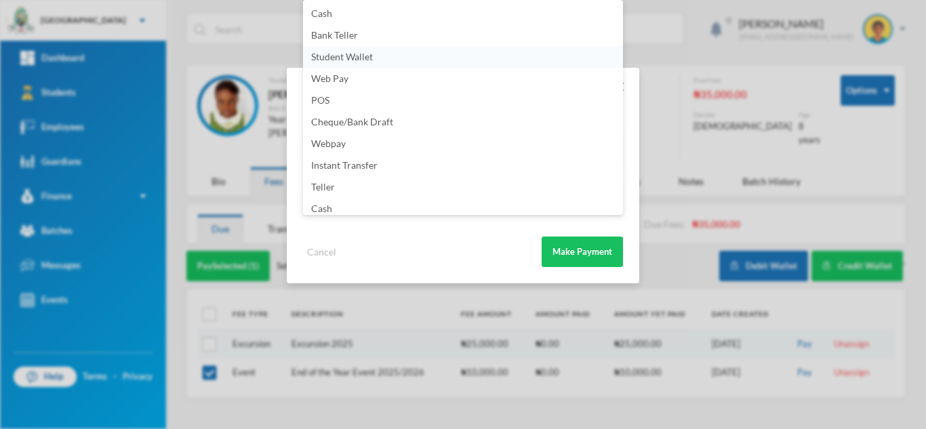
click at [370, 58] on span "Student Wallet" at bounding box center [342, 57] width 62 height 12
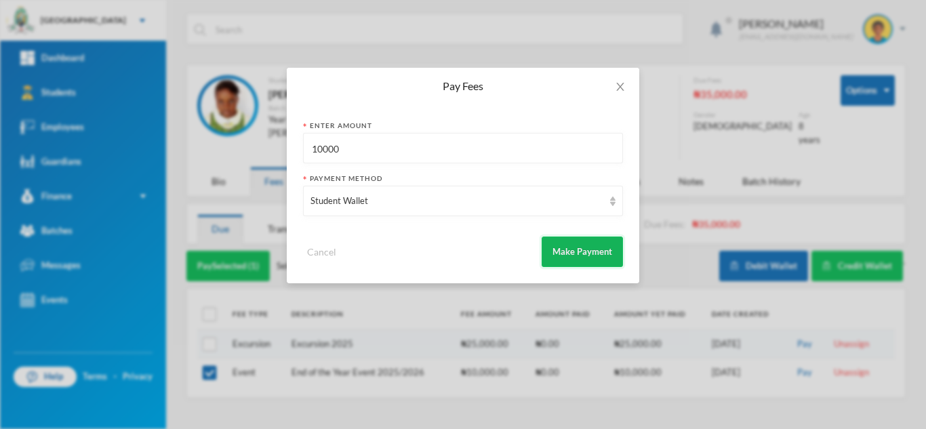
click at [591, 258] on button "Make Payment" at bounding box center [582, 252] width 81 height 31
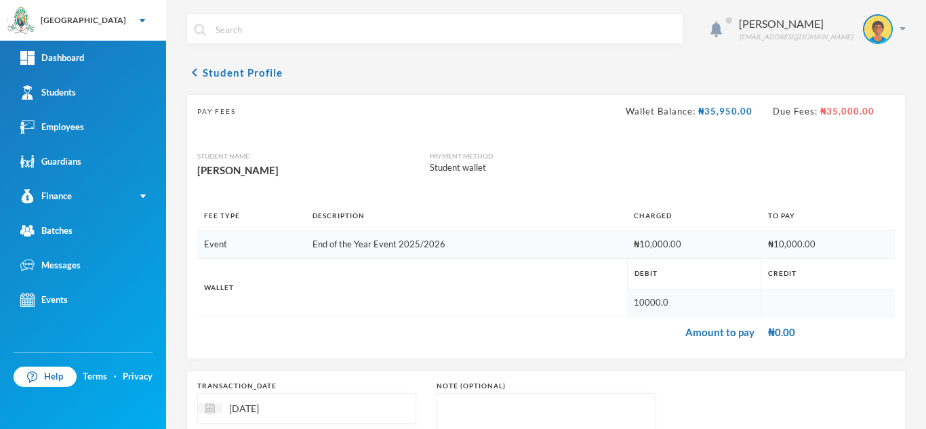
scroll to position [145, 0]
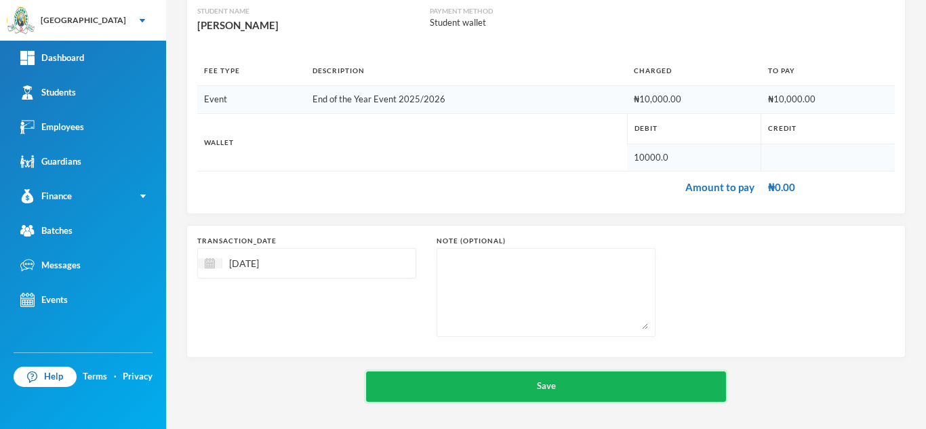
click at [494, 388] on button "Save" at bounding box center [546, 387] width 360 height 31
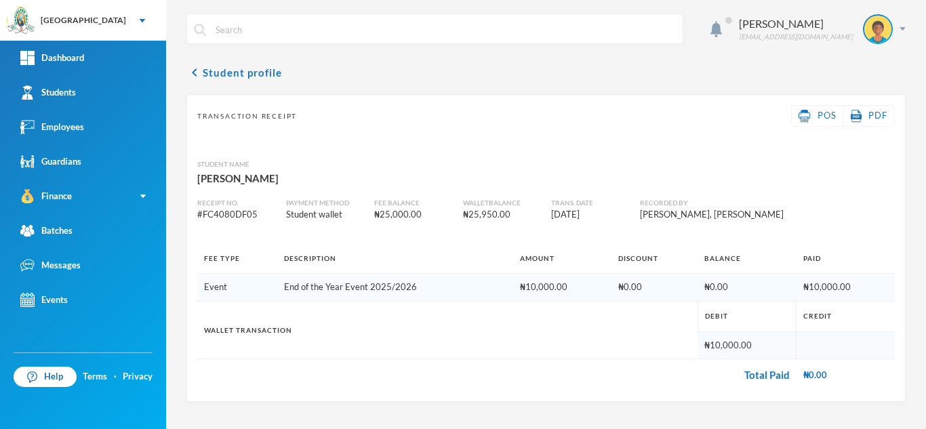
click at [494, 388] on td "Total Paid" at bounding box center [496, 375] width 599 height 32
click at [85, 91] on link "Students" at bounding box center [83, 92] width 166 height 35
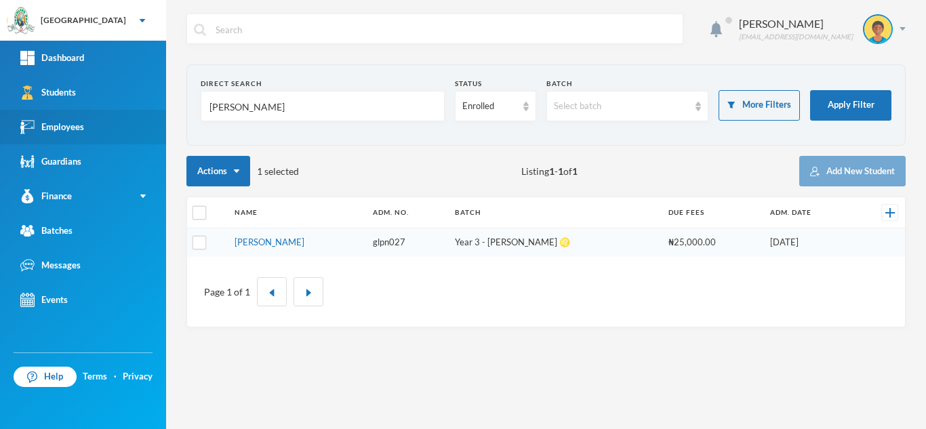
drag, startPoint x: 258, startPoint y: 111, endPoint x: 138, endPoint y: 117, distance: 119.5
click at [138, 117] on div "Greenland Hall Your Bluebic Account Greenland Hall Add a New School Dashboard S…" at bounding box center [463, 214] width 926 height 429
type input "adeleye"
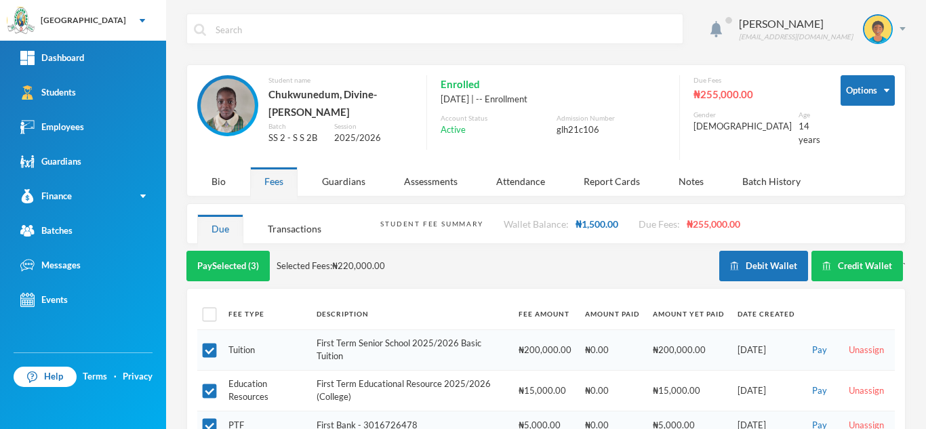
scroll to position [90, 0]
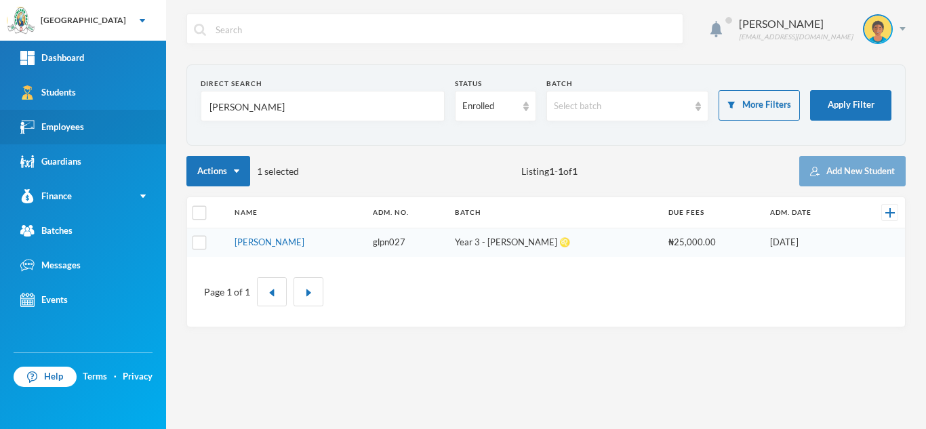
drag, startPoint x: 274, startPoint y: 115, endPoint x: 146, endPoint y: 115, distance: 128.2
click at [146, 115] on div "Greenland Hall Your Bluebic Account Greenland Hall Add a New School Dashboard S…" at bounding box center [463, 214] width 926 height 429
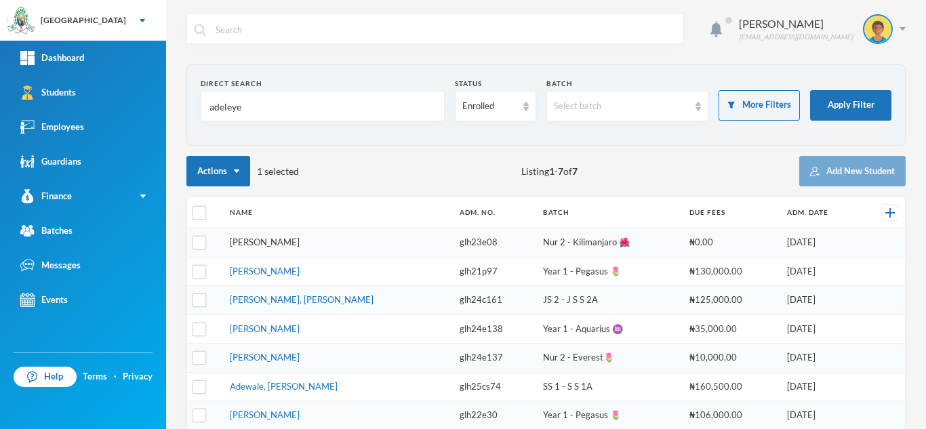
type input "adeleye"
click at [275, 242] on link "Adeleye, Adeyemi Oluwafikayomi" at bounding box center [265, 242] width 70 height 11
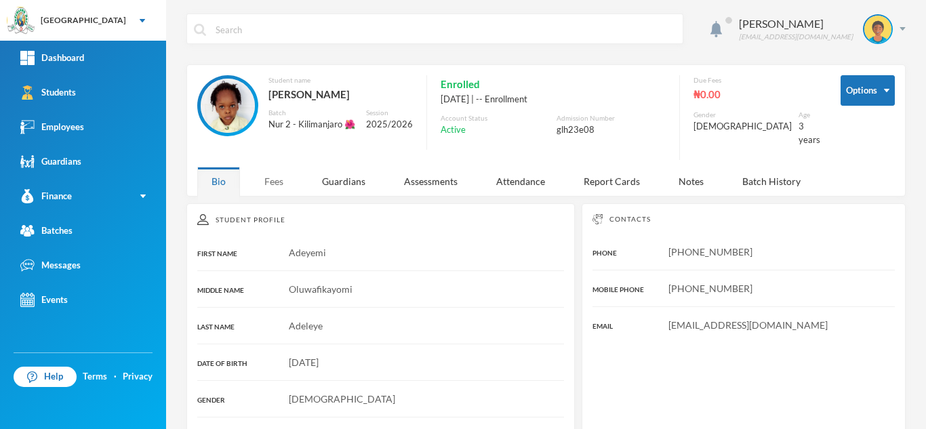
click at [271, 173] on div "Fees" at bounding box center [273, 181] width 47 height 29
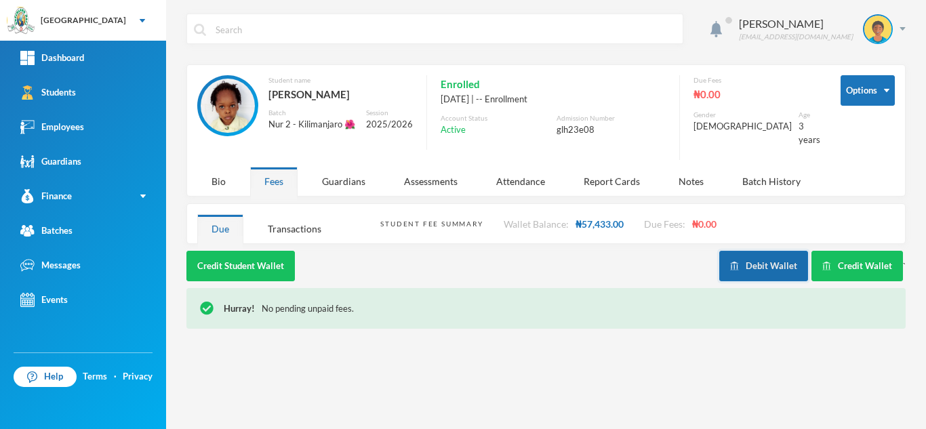
click at [773, 266] on button "Debit Wallet" at bounding box center [763, 266] width 89 height 31
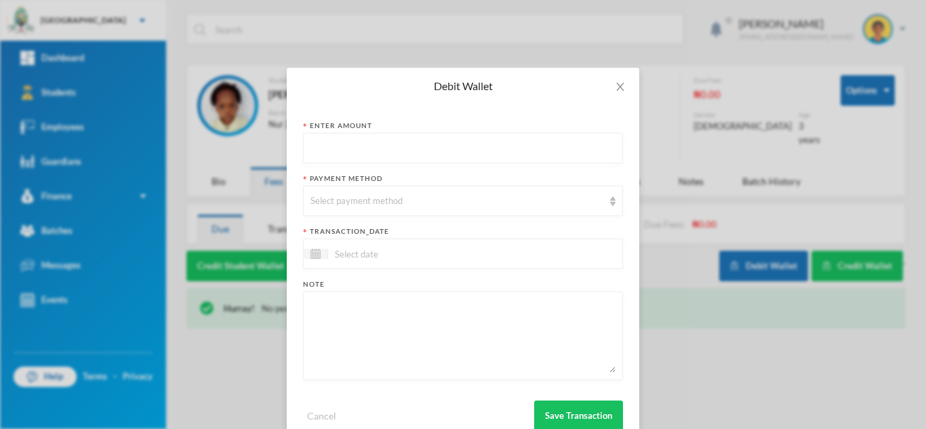
click at [383, 149] on input "text" at bounding box center [463, 149] width 305 height 31
click at [372, 205] on div "Select payment method" at bounding box center [457, 202] width 293 height 14
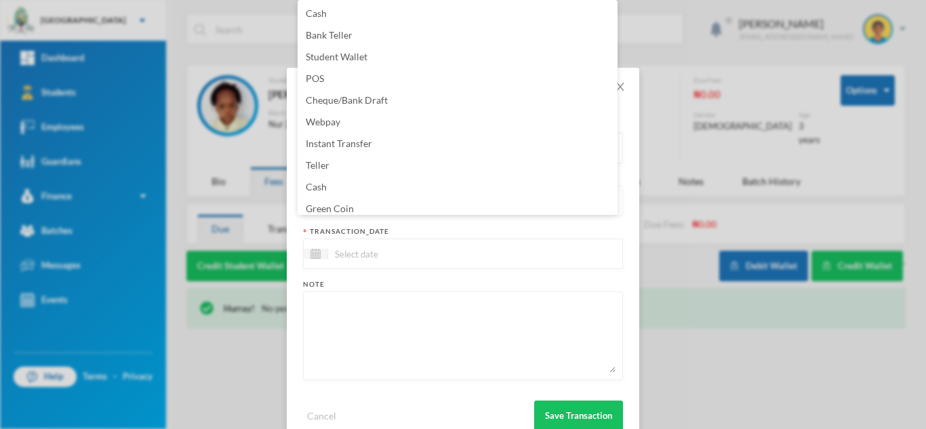
scroll to position [5, 0]
click at [393, 241] on div at bounding box center [463, 254] width 320 height 31
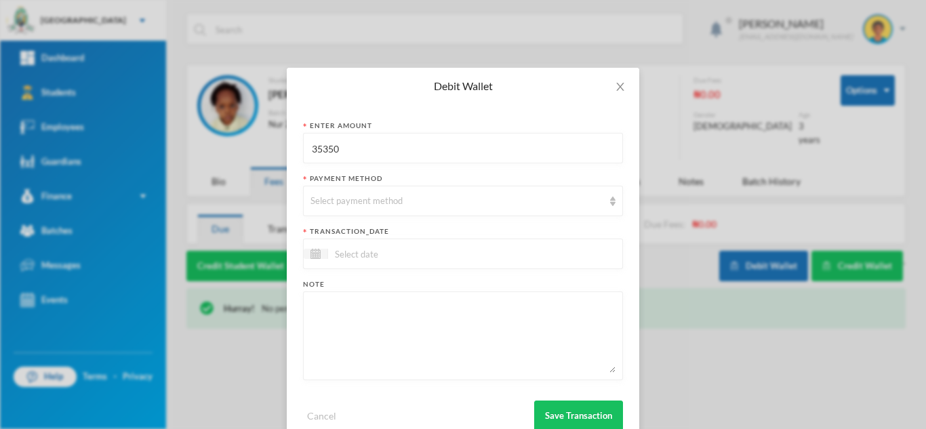
drag, startPoint x: 355, startPoint y: 149, endPoint x: 237, endPoint y: 137, distance: 118.6
click at [237, 137] on div "Debit Wallet Enter Amount 35350 Payment Method Select payment method transactio…" at bounding box center [463, 214] width 926 height 429
type input "43750"
click at [383, 195] on div "Select payment method" at bounding box center [457, 202] width 293 height 14
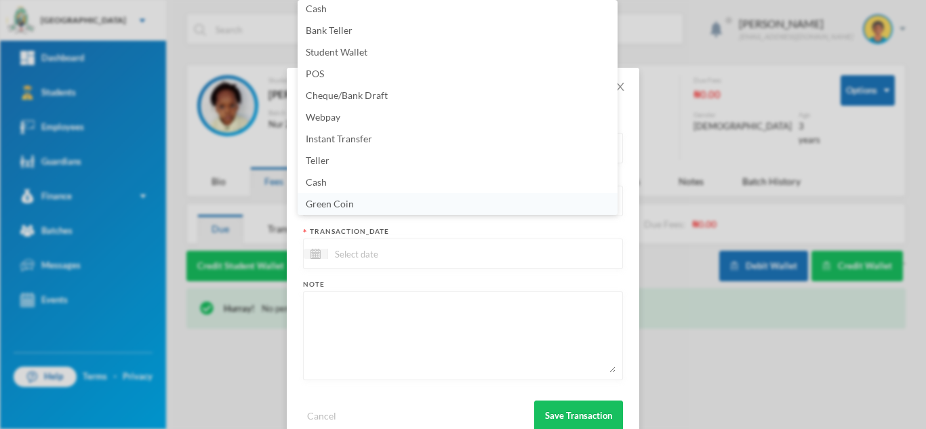
click at [384, 197] on li "Green Coin" at bounding box center [458, 204] width 320 height 22
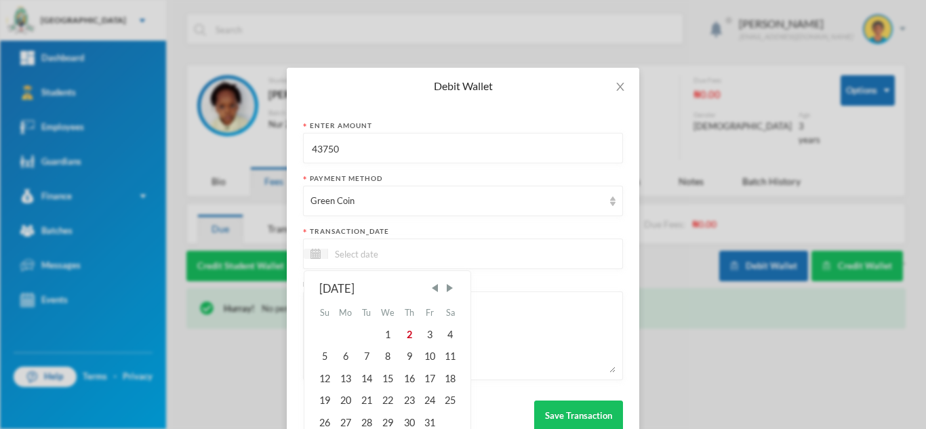
click at [383, 248] on input at bounding box center [385, 254] width 114 height 16
click at [405, 336] on div "2" at bounding box center [409, 335] width 20 height 22
type input "02/10/2025"
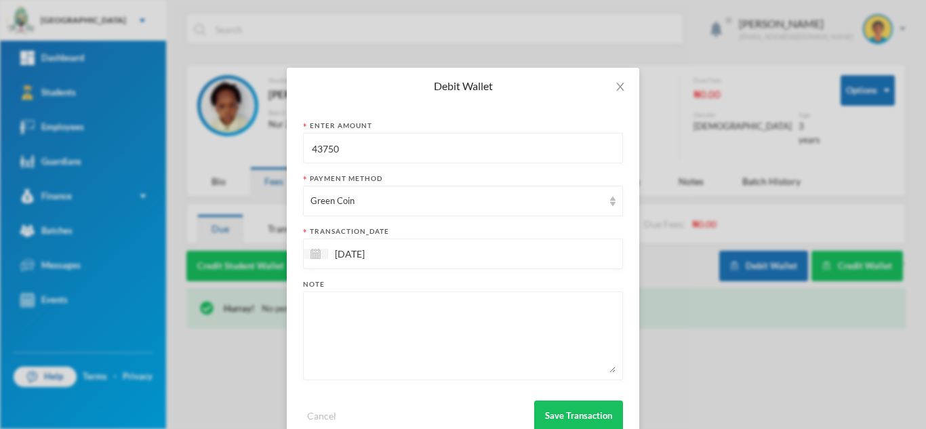
click at [397, 323] on textarea at bounding box center [463, 336] width 305 height 74
type textarea "books"
click at [565, 409] on button "Save Transaction" at bounding box center [578, 416] width 89 height 31
